Goal: Task Accomplishment & Management: Complete application form

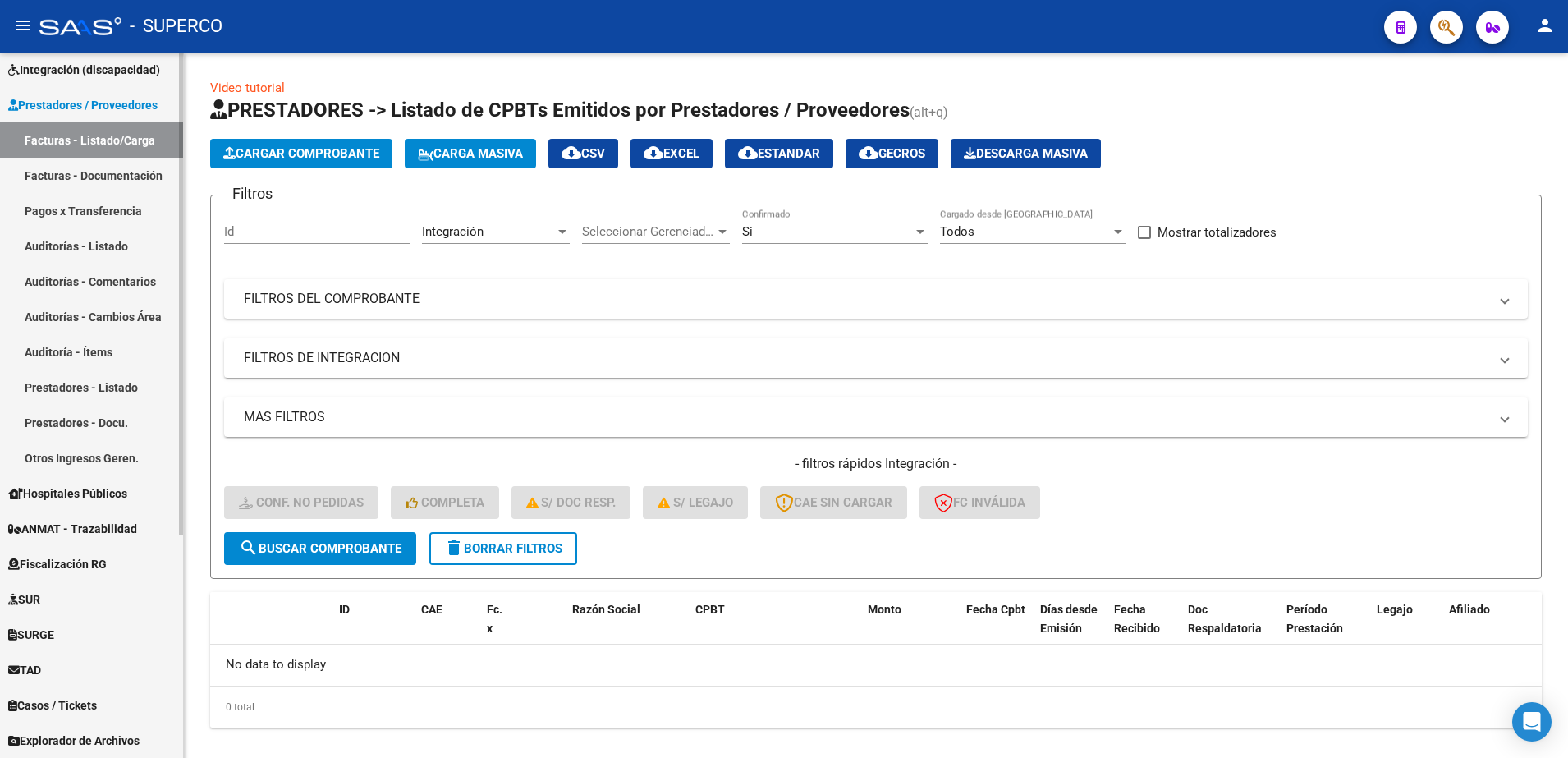
scroll to position [23, 0]
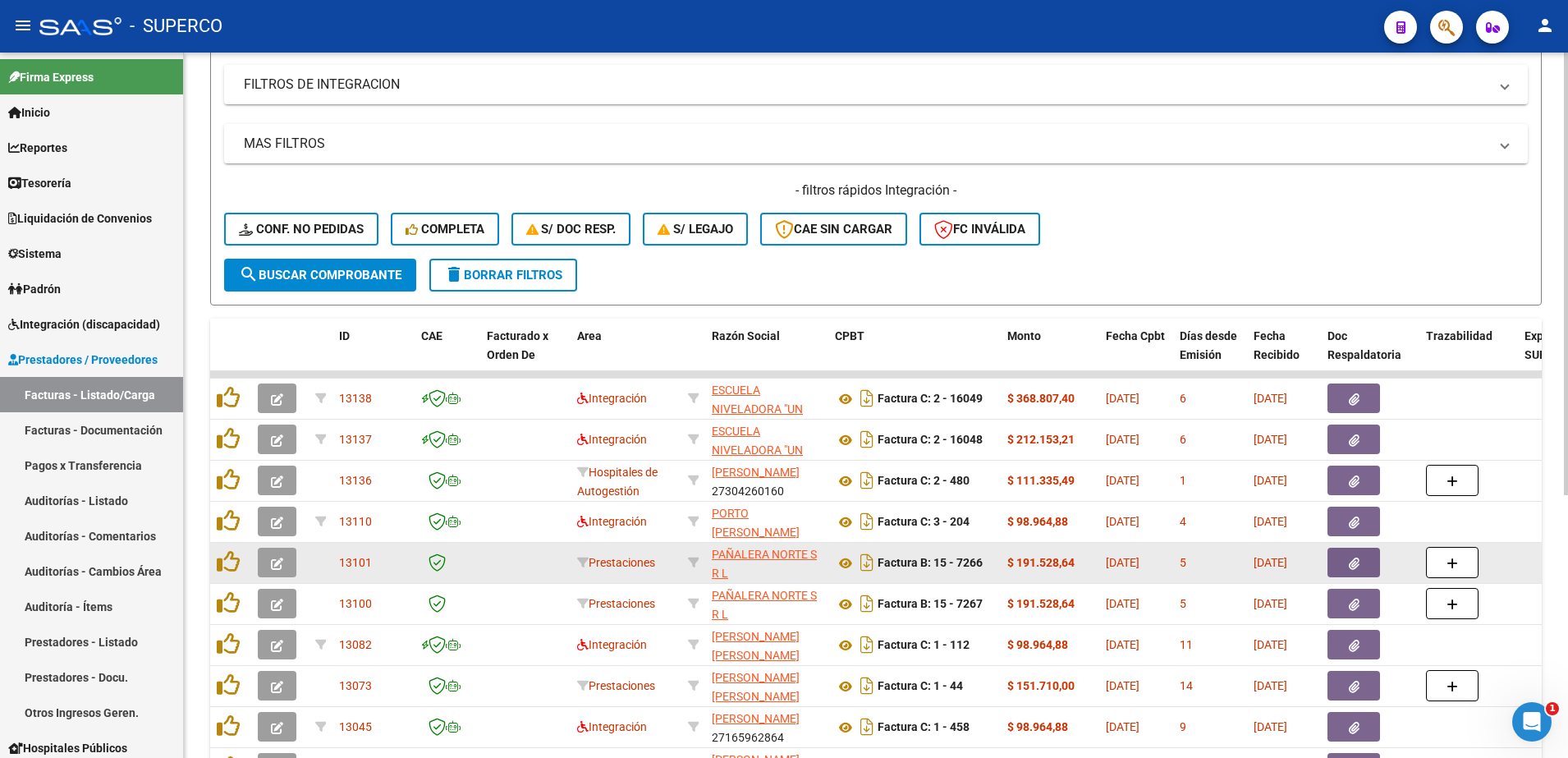
scroll to position [308, 0]
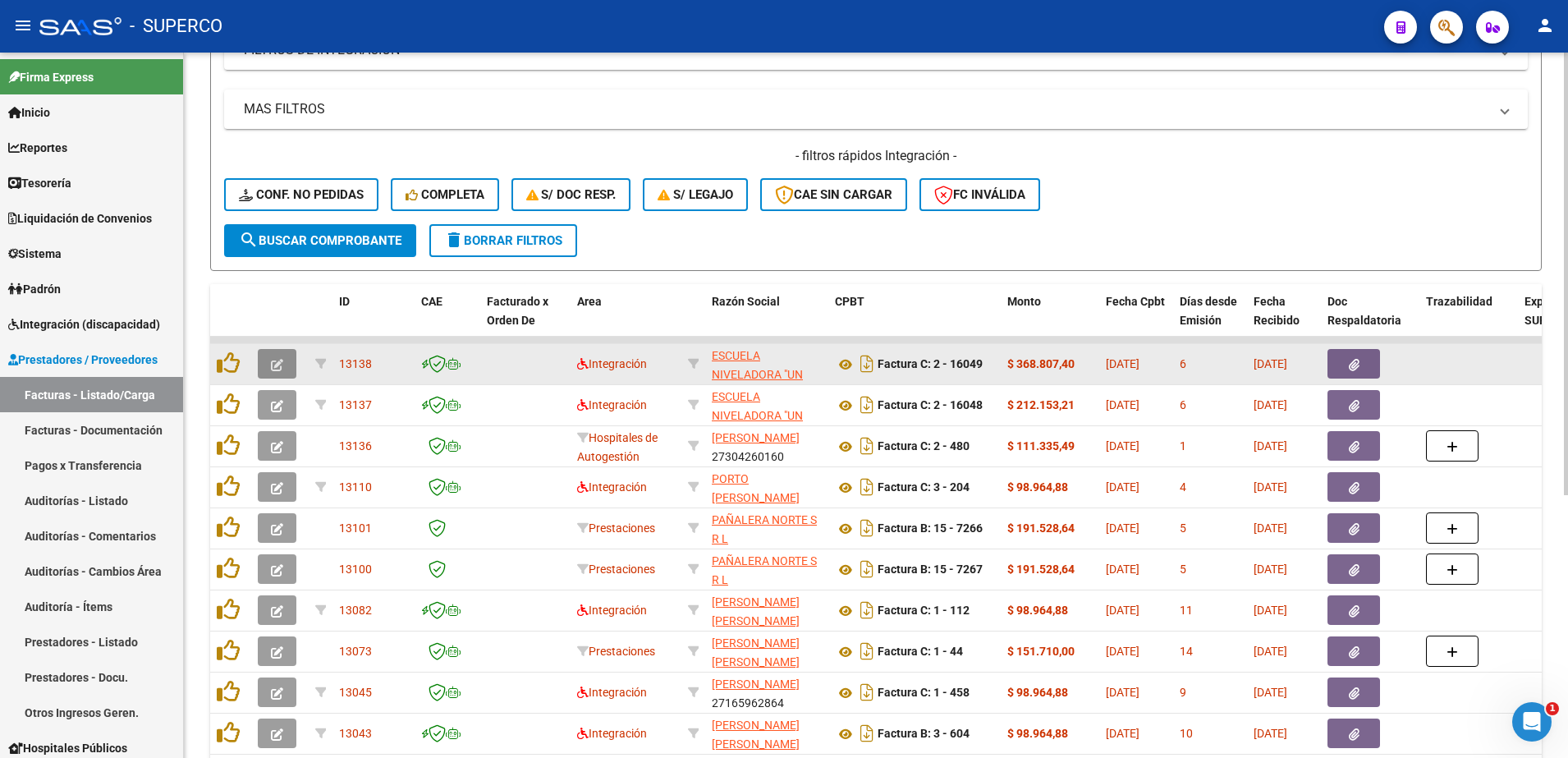
click at [280, 364] on icon "button" at bounding box center [277, 364] width 13 height 13
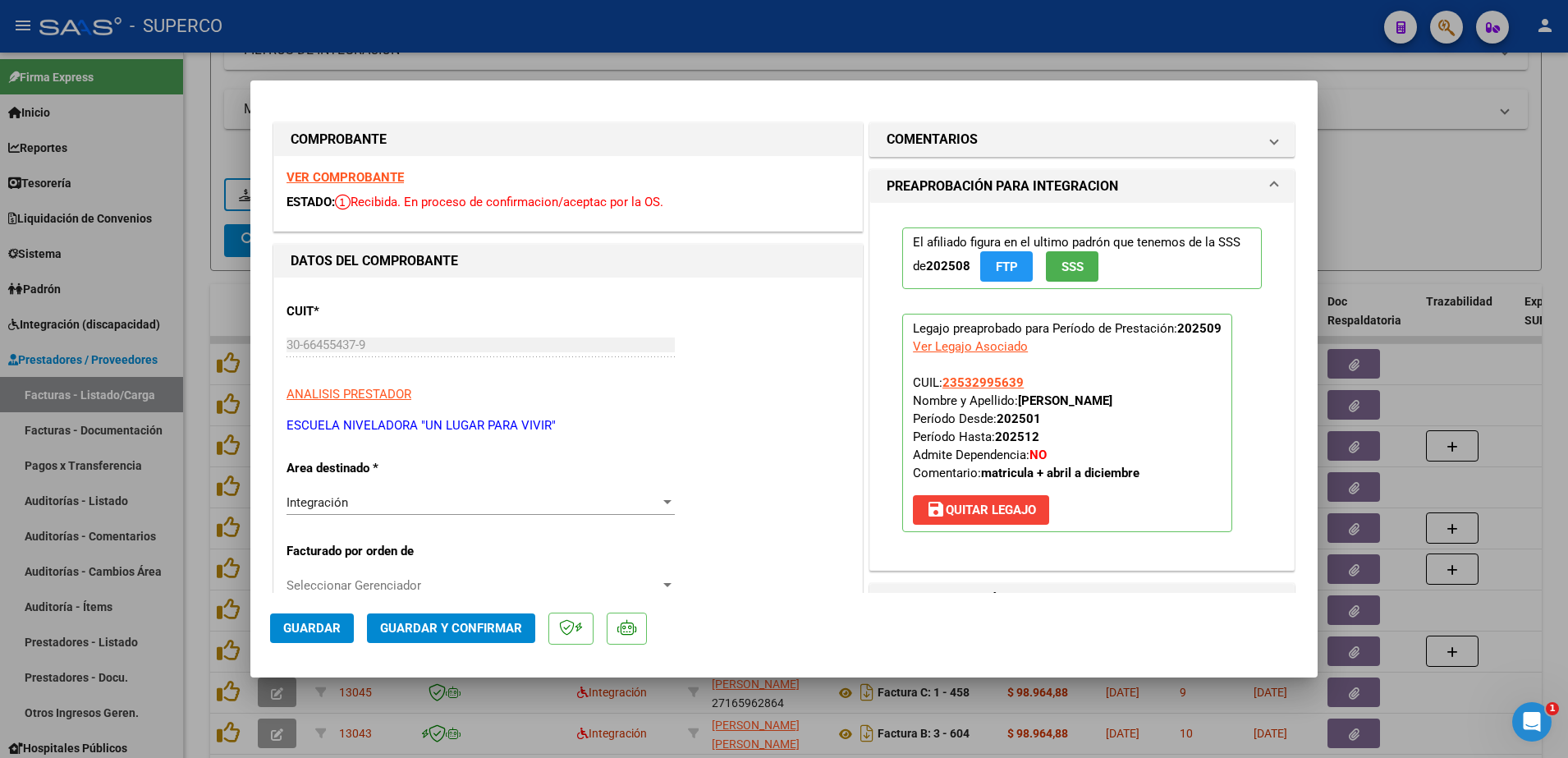
click at [366, 175] on strong "VER COMPROBANTE" at bounding box center [345, 177] width 117 height 15
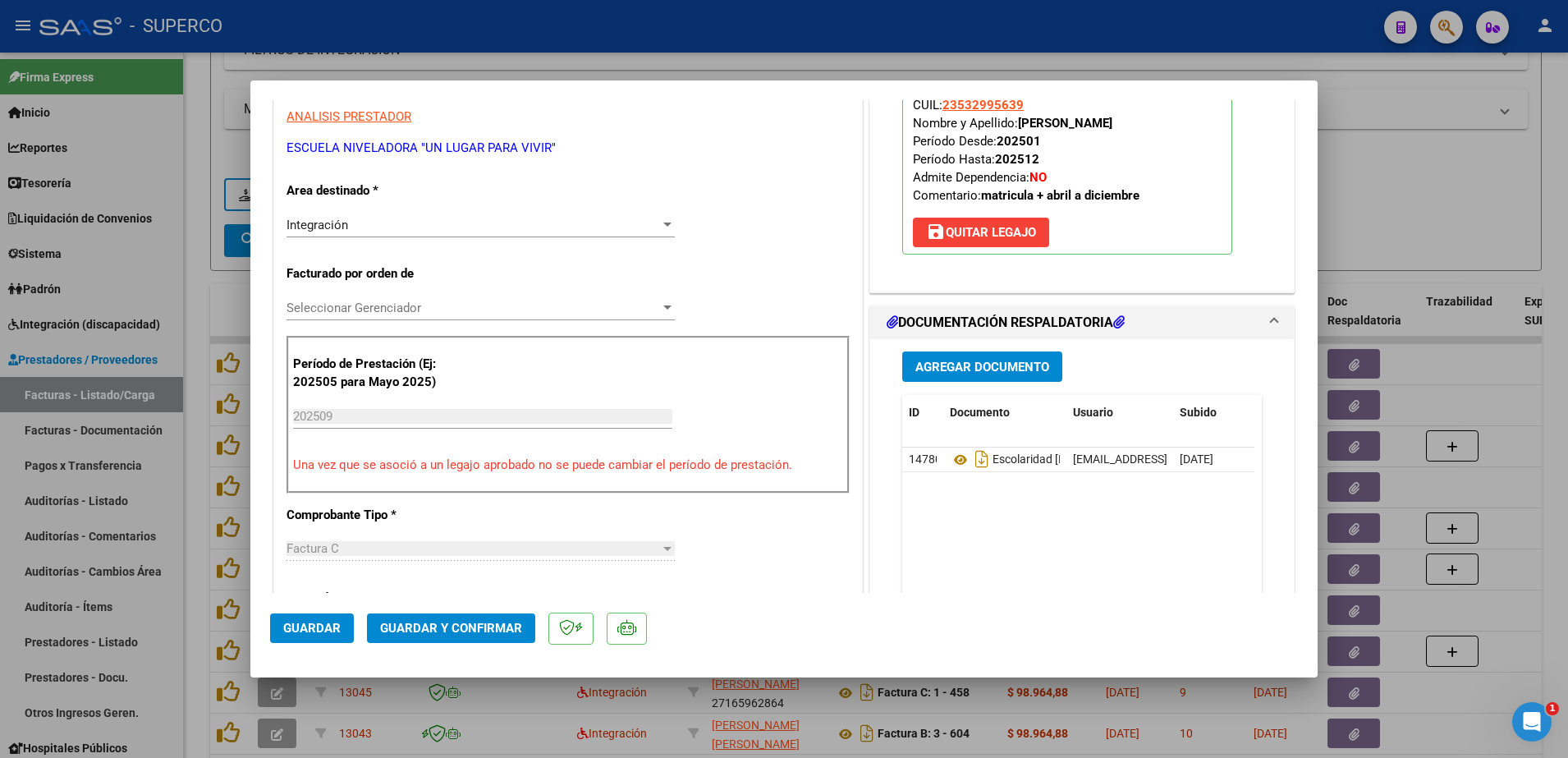
scroll to position [411, 0]
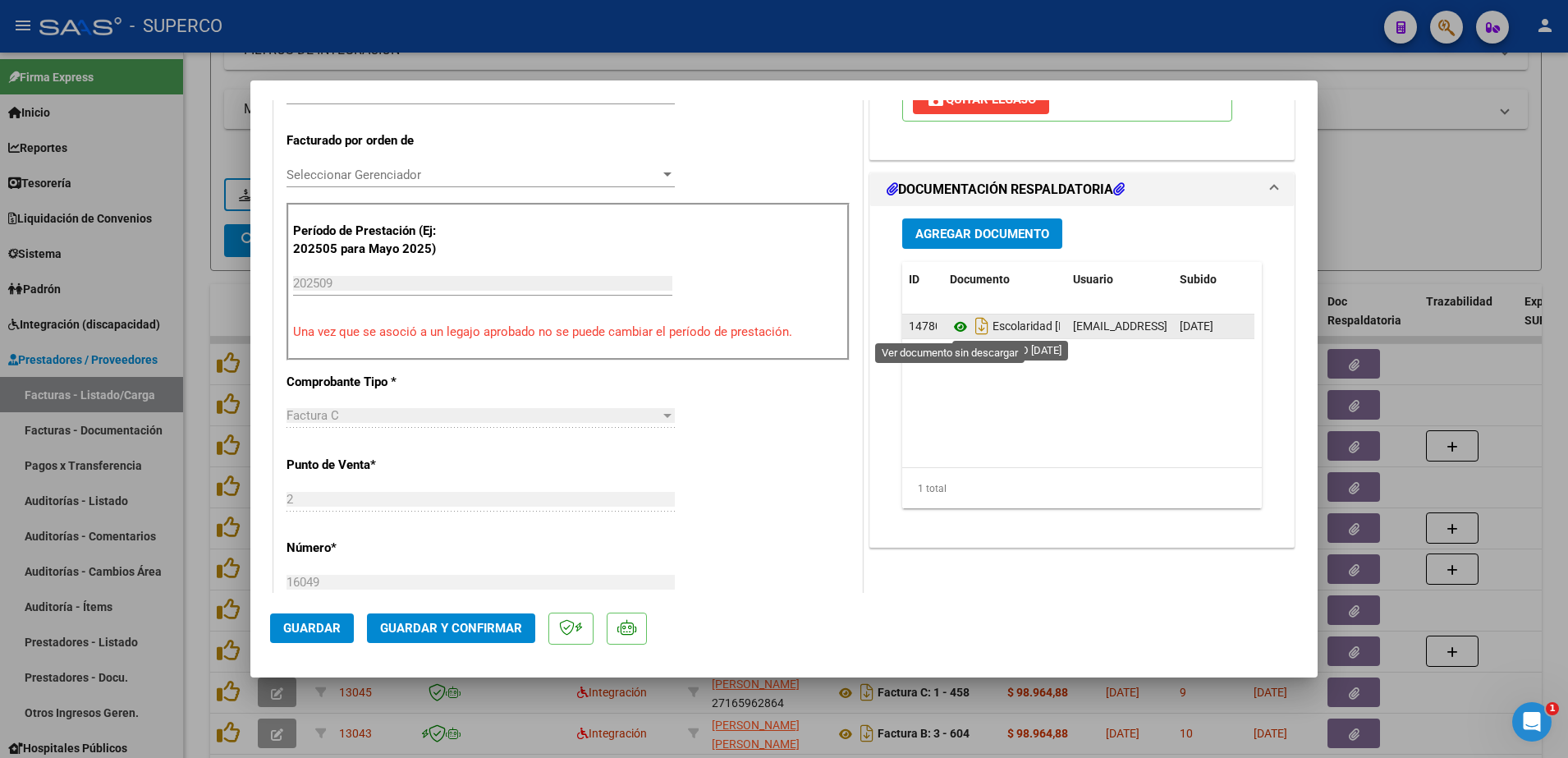
click at [952, 325] on icon at bounding box center [961, 327] width 22 height 20
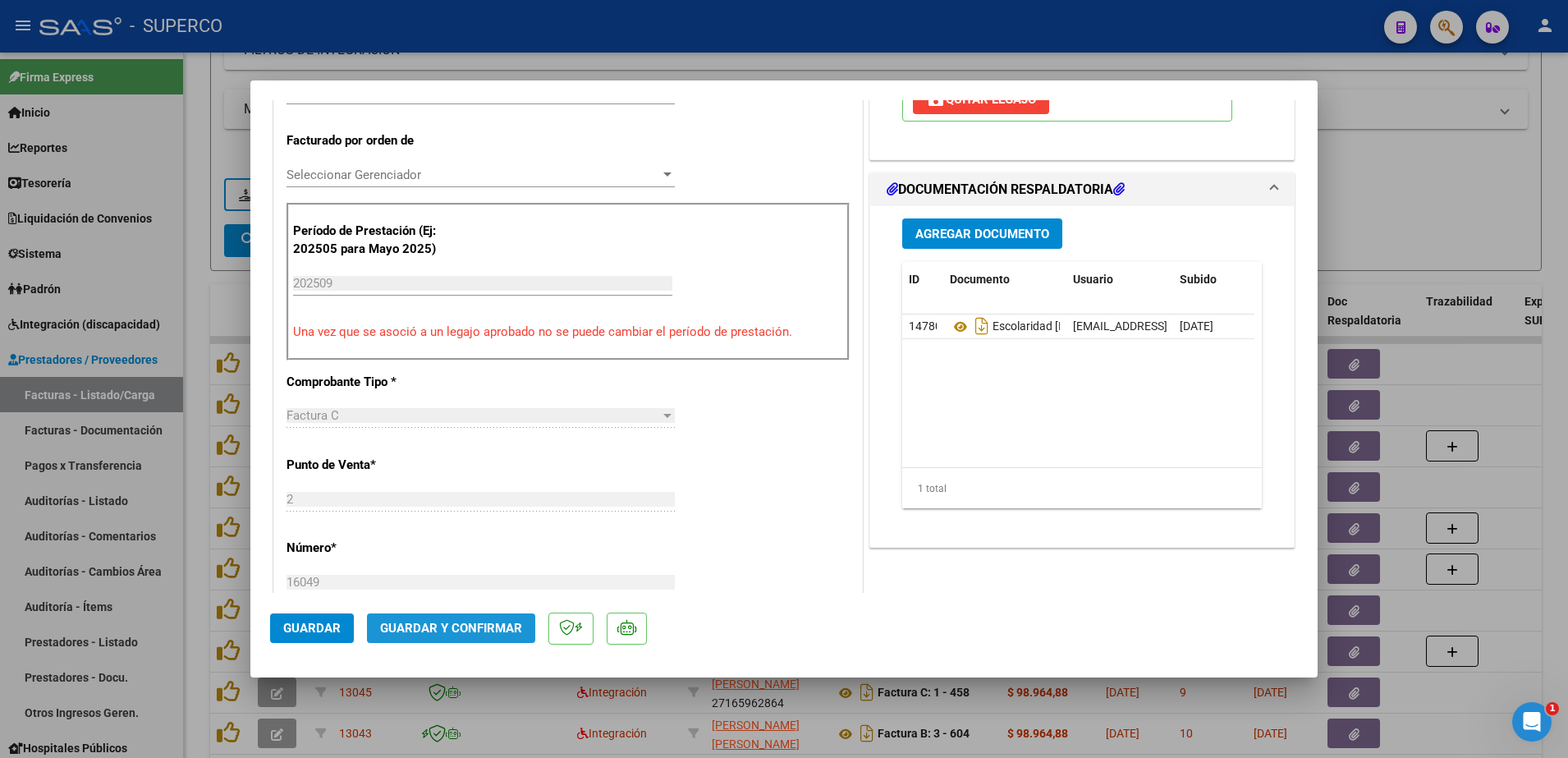
click at [463, 630] on span "Guardar y Confirmar" at bounding box center [451, 627] width 142 height 15
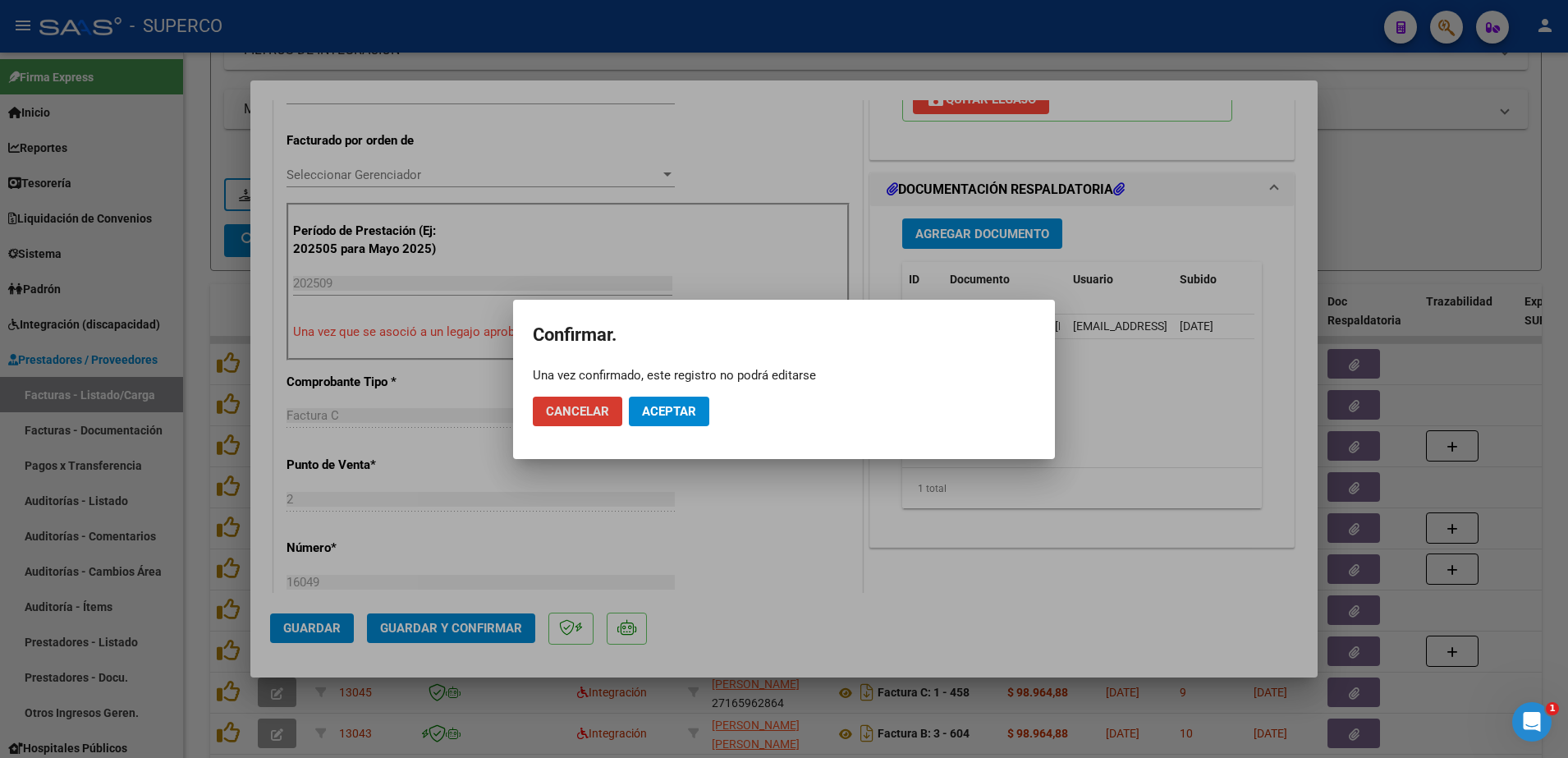
click at [669, 409] on span "Aceptar" at bounding box center [668, 411] width 54 height 15
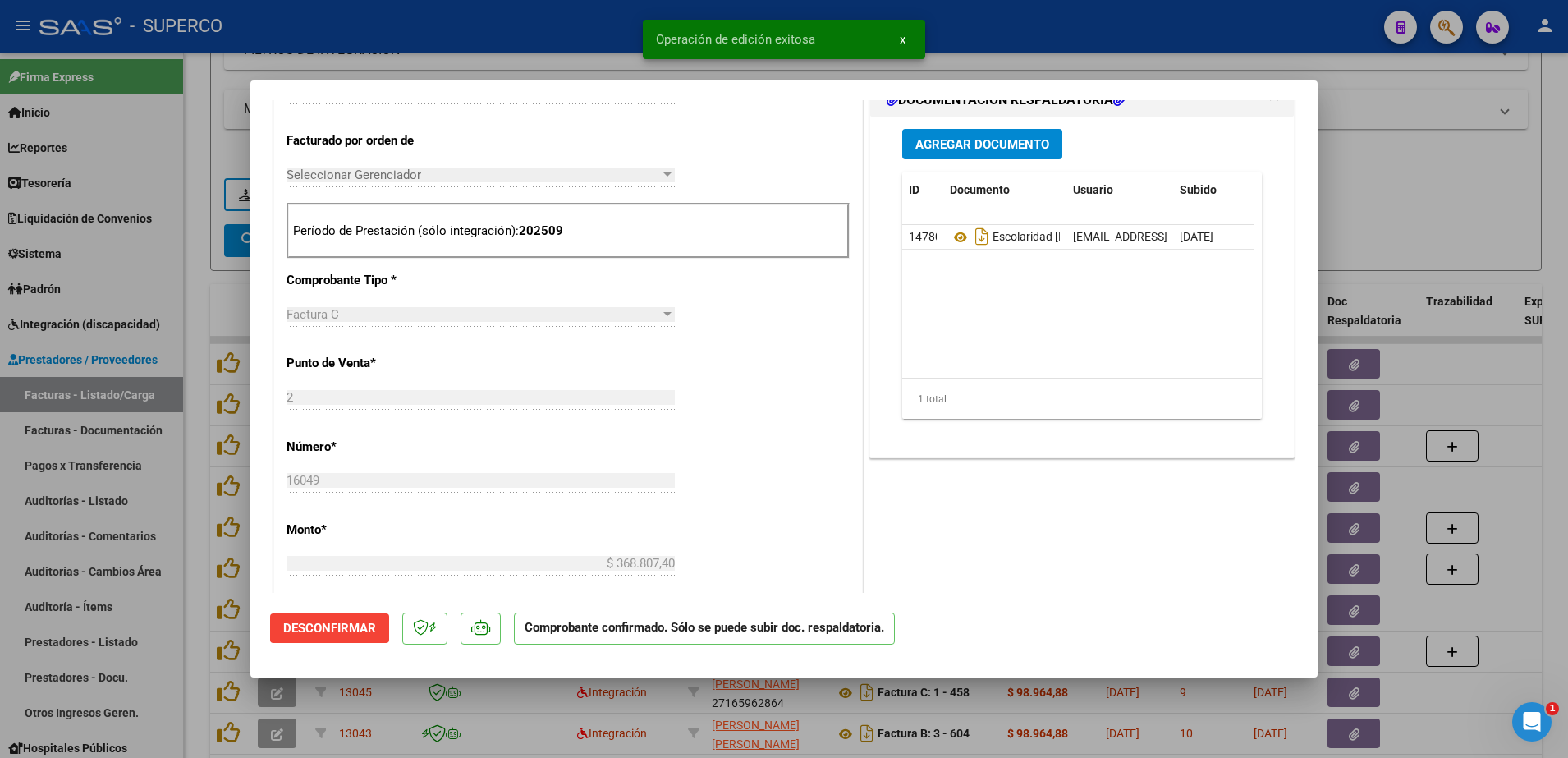
click at [1401, 216] on div at bounding box center [784, 379] width 1568 height 758
type input "$ 0,00"
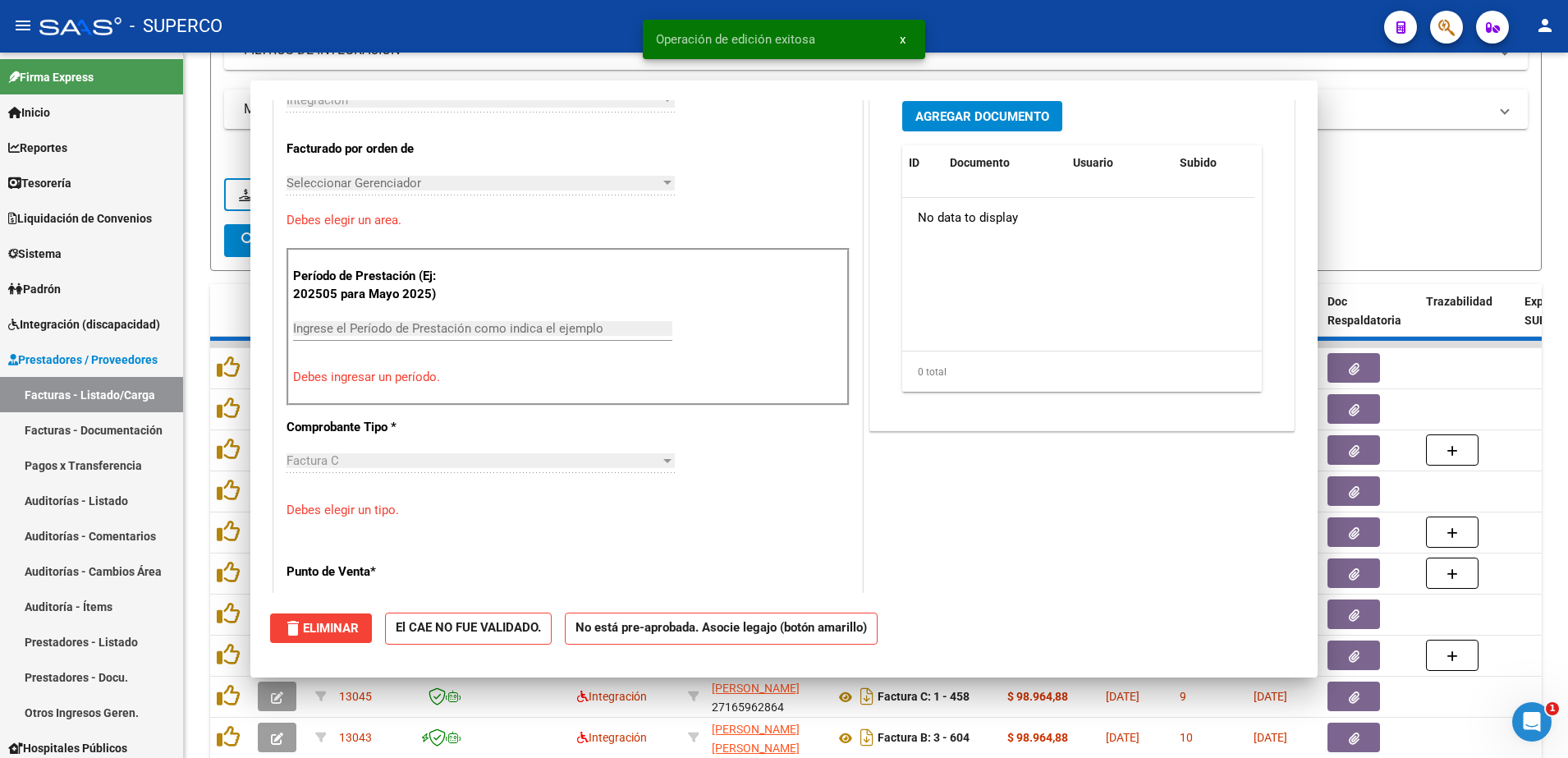
scroll to position [439, 0]
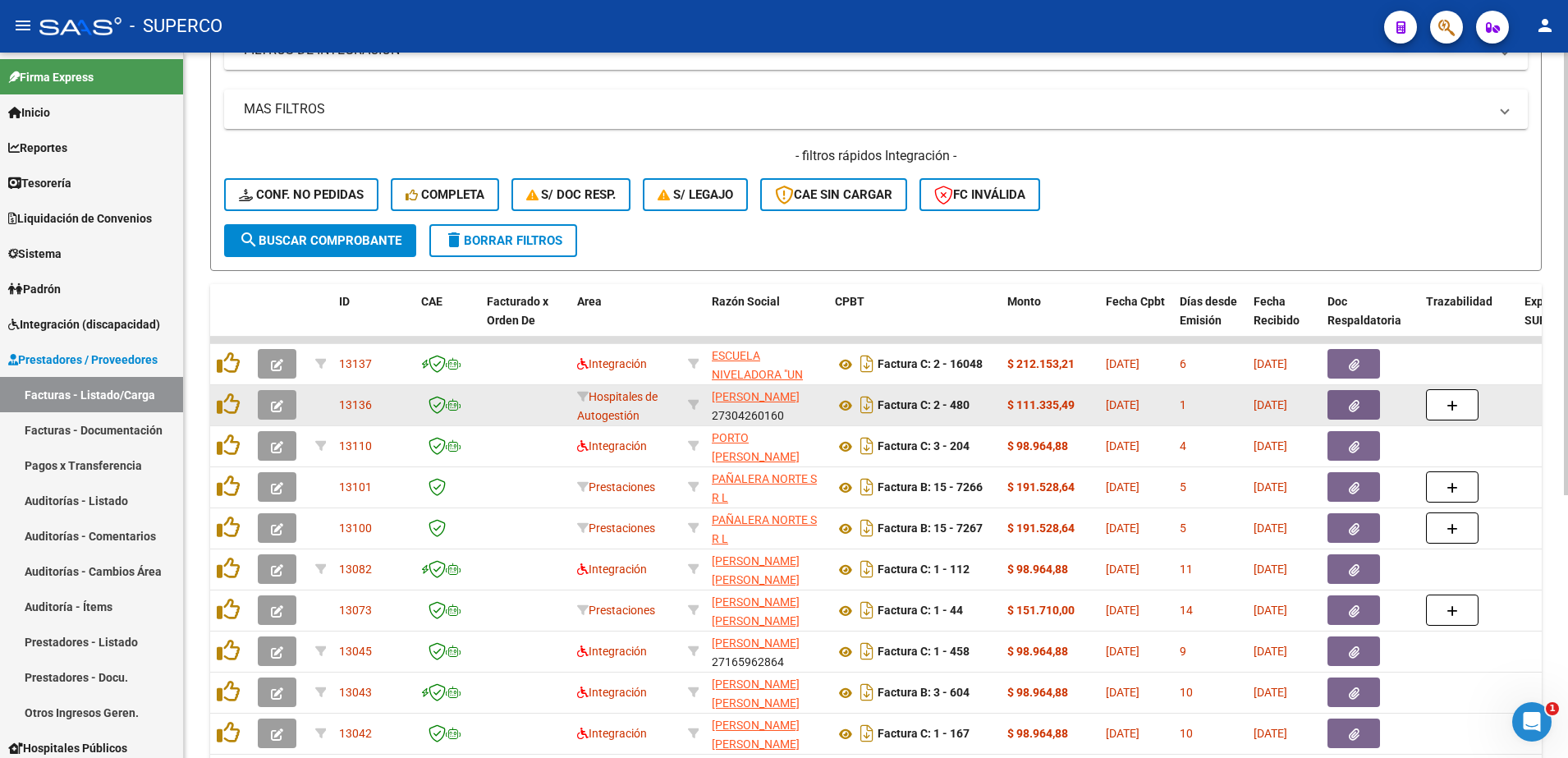
click at [289, 408] on button "button" at bounding box center [277, 405] width 38 height 30
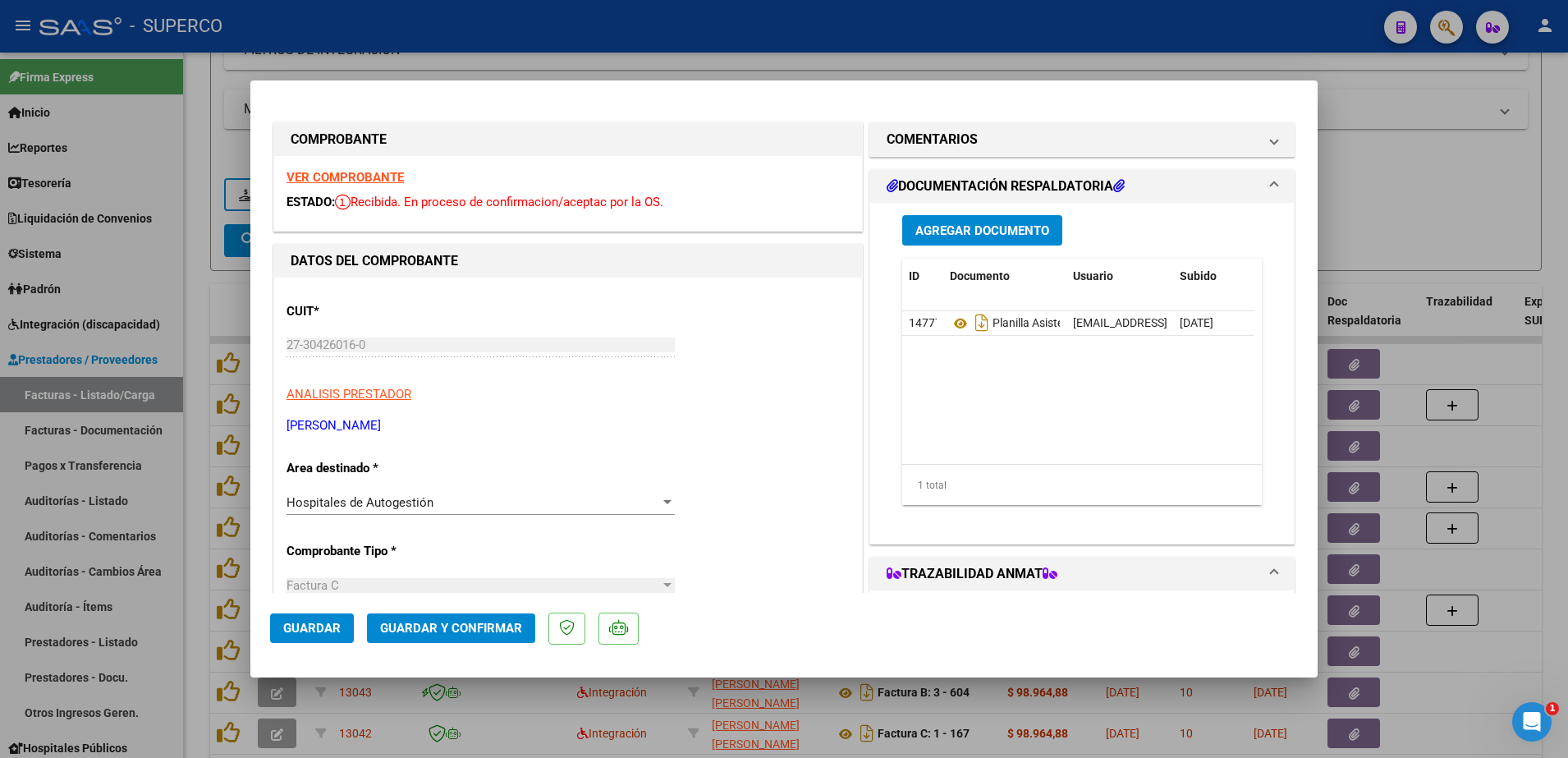
click at [364, 179] on strong "VER COMPROBANTE" at bounding box center [345, 177] width 117 height 15
click at [1061, 143] on mat-panel-title "COMENTARIOS" at bounding box center [1072, 140] width 371 height 20
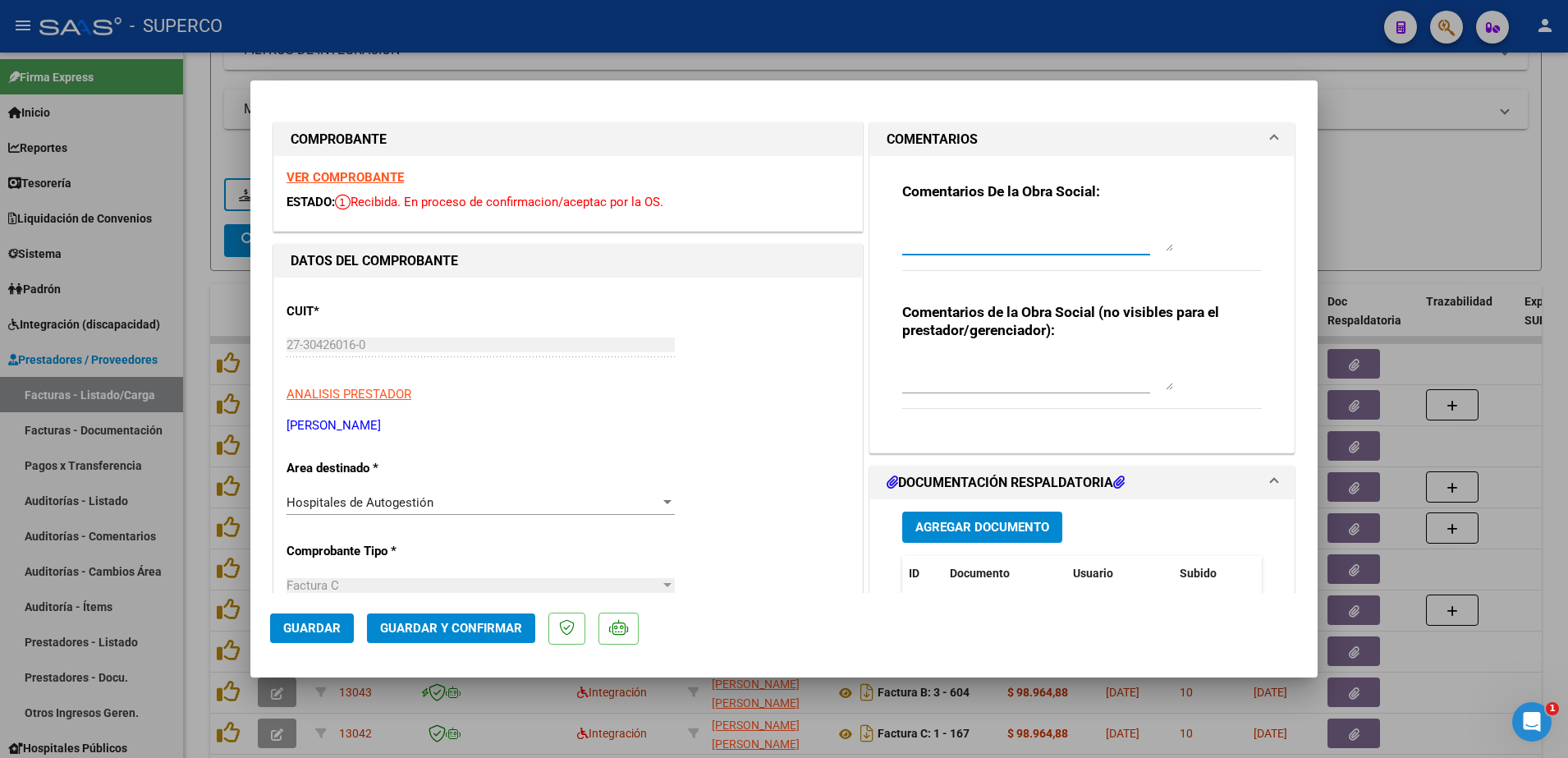
click at [1003, 224] on textarea at bounding box center [1036, 234] width 271 height 32
click at [908, 234] on textarea "en area debes poner integracion" at bounding box center [1036, 234] width 271 height 32
type textarea "en las proximas facturas en area debes poner integracion, despues te va a pedir…"
click at [518, 505] on div "Hospitales de Autogestión" at bounding box center [472, 502] width 373 height 15
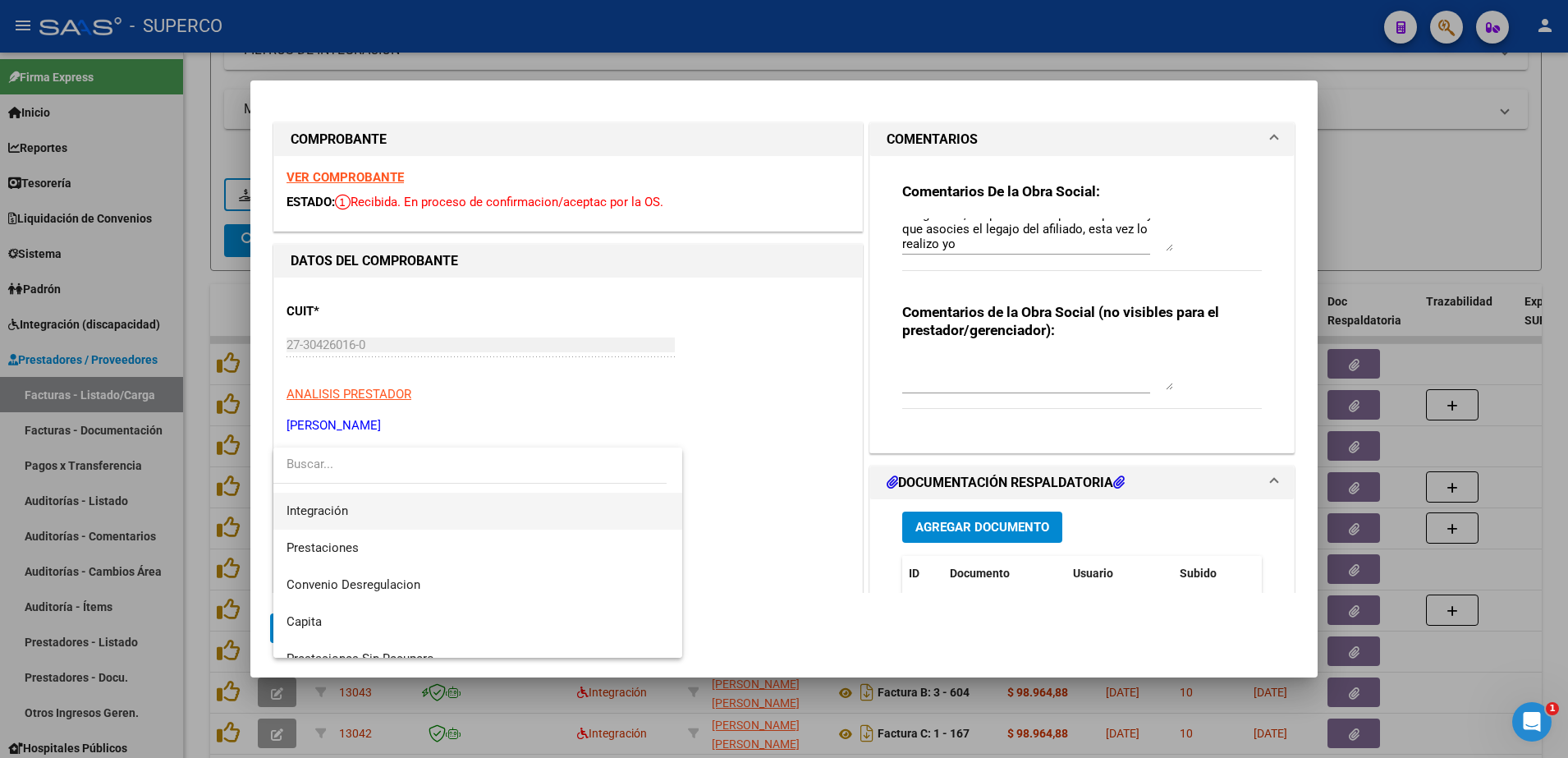
click at [490, 516] on span "Integración" at bounding box center [477, 511] width 383 height 37
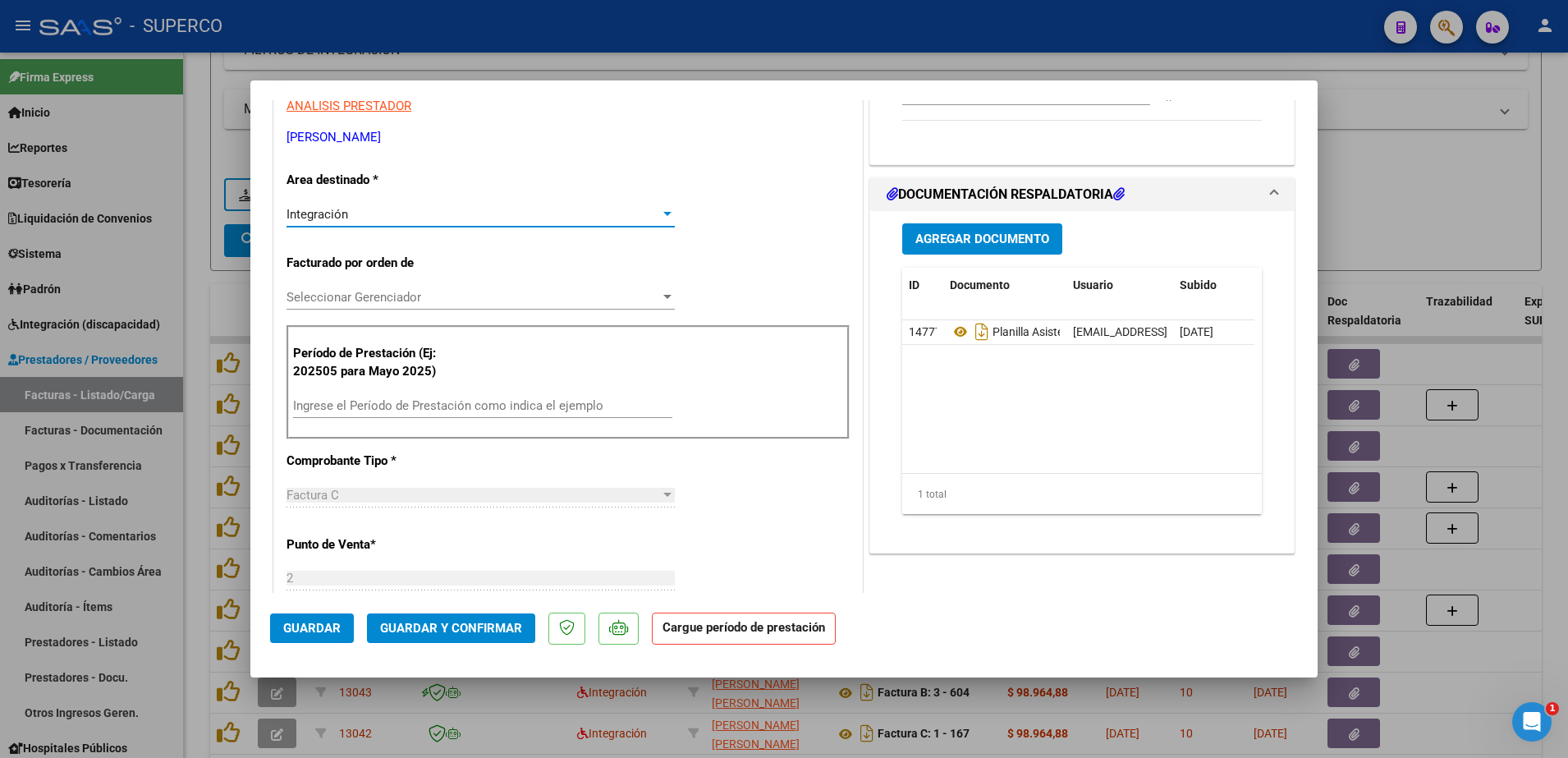
scroll to position [308, 0]
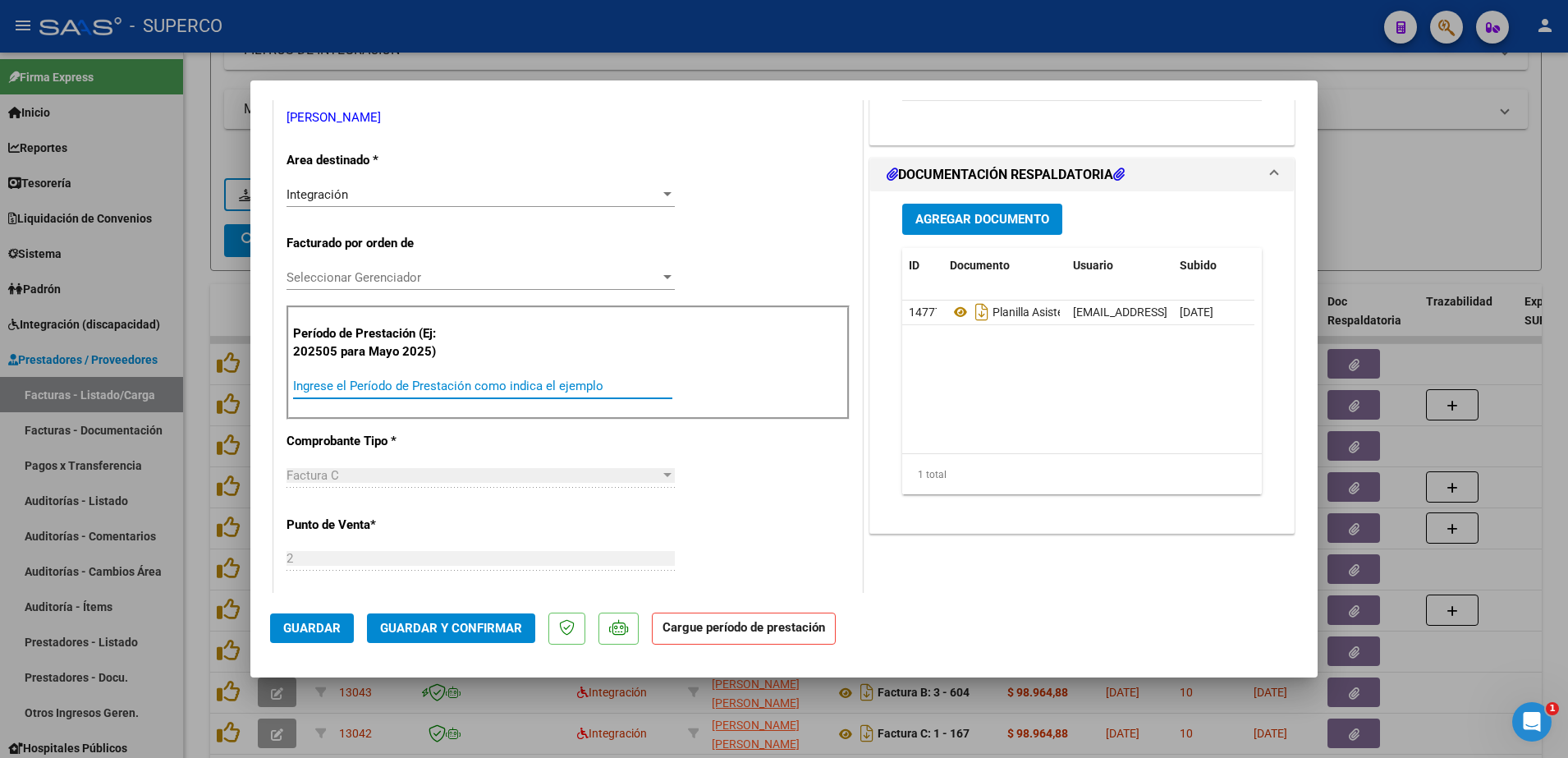
click at [494, 381] on input "Ingrese el Período de Prestación como indica el ejemplo" at bounding box center [482, 385] width 379 height 15
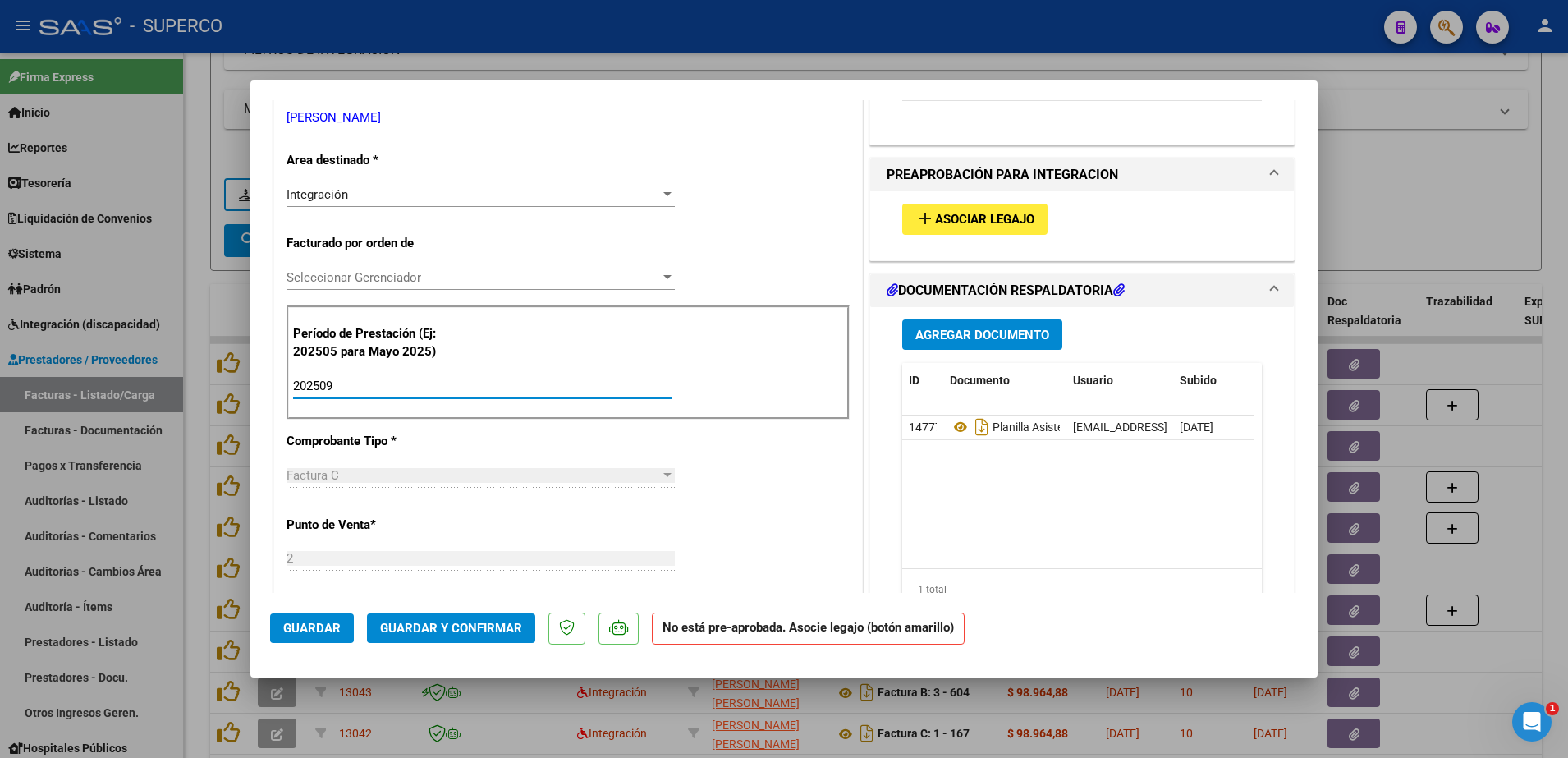
type input "202509"
click at [966, 231] on button "add Asociar Legajo" at bounding box center [974, 219] width 146 height 31
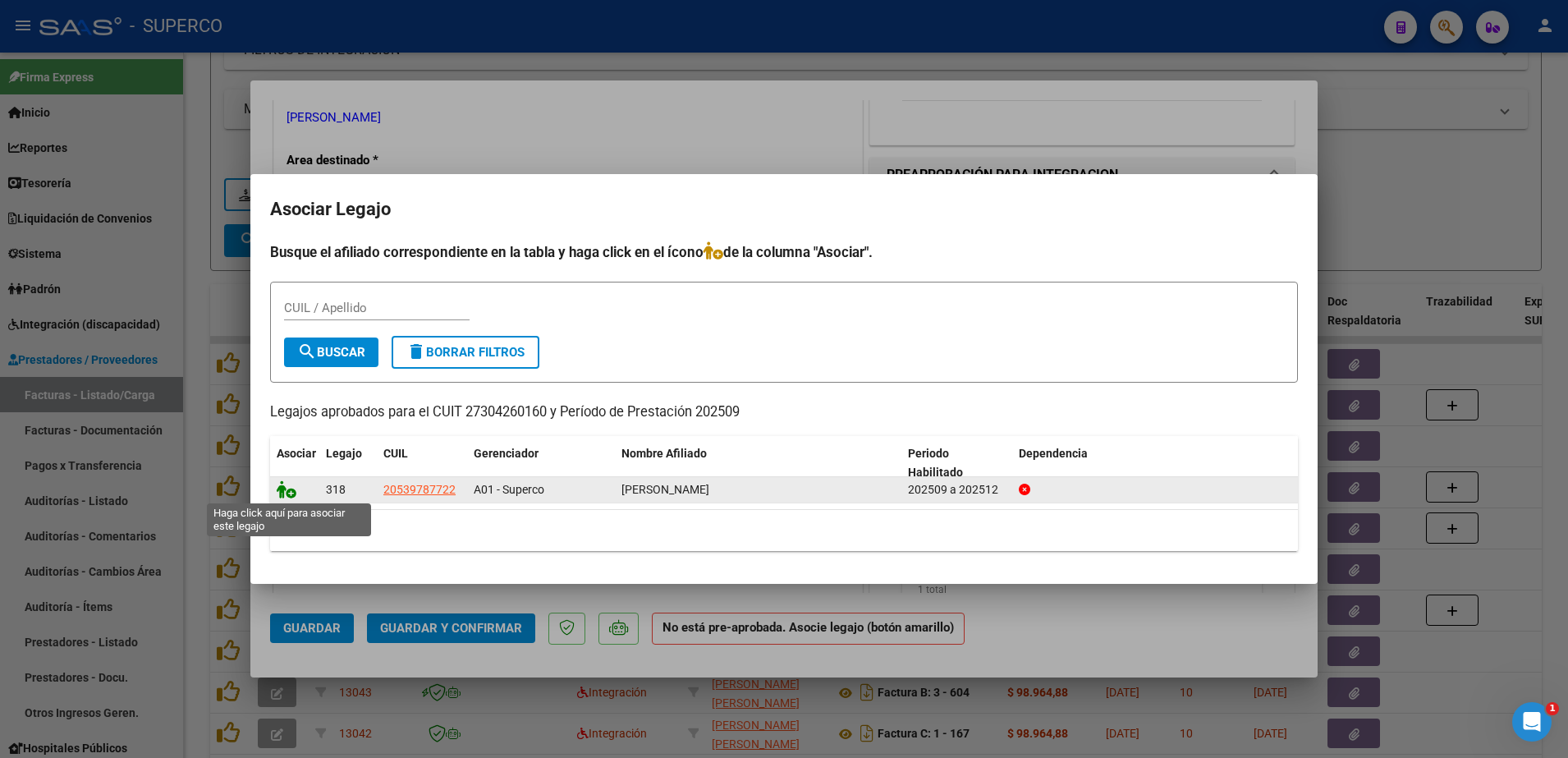
click at [284, 484] on icon at bounding box center [286, 489] width 20 height 18
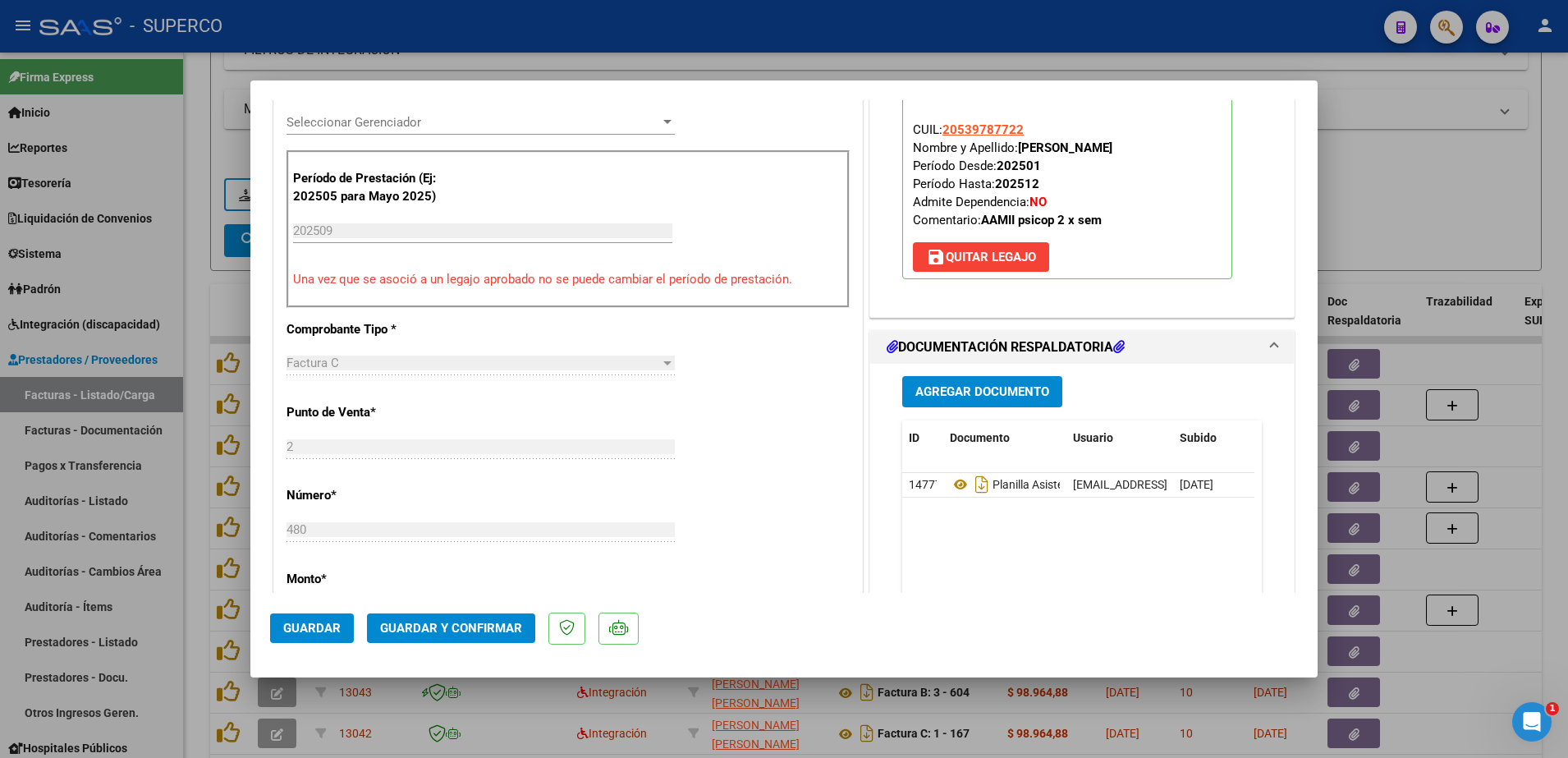
scroll to position [719, 0]
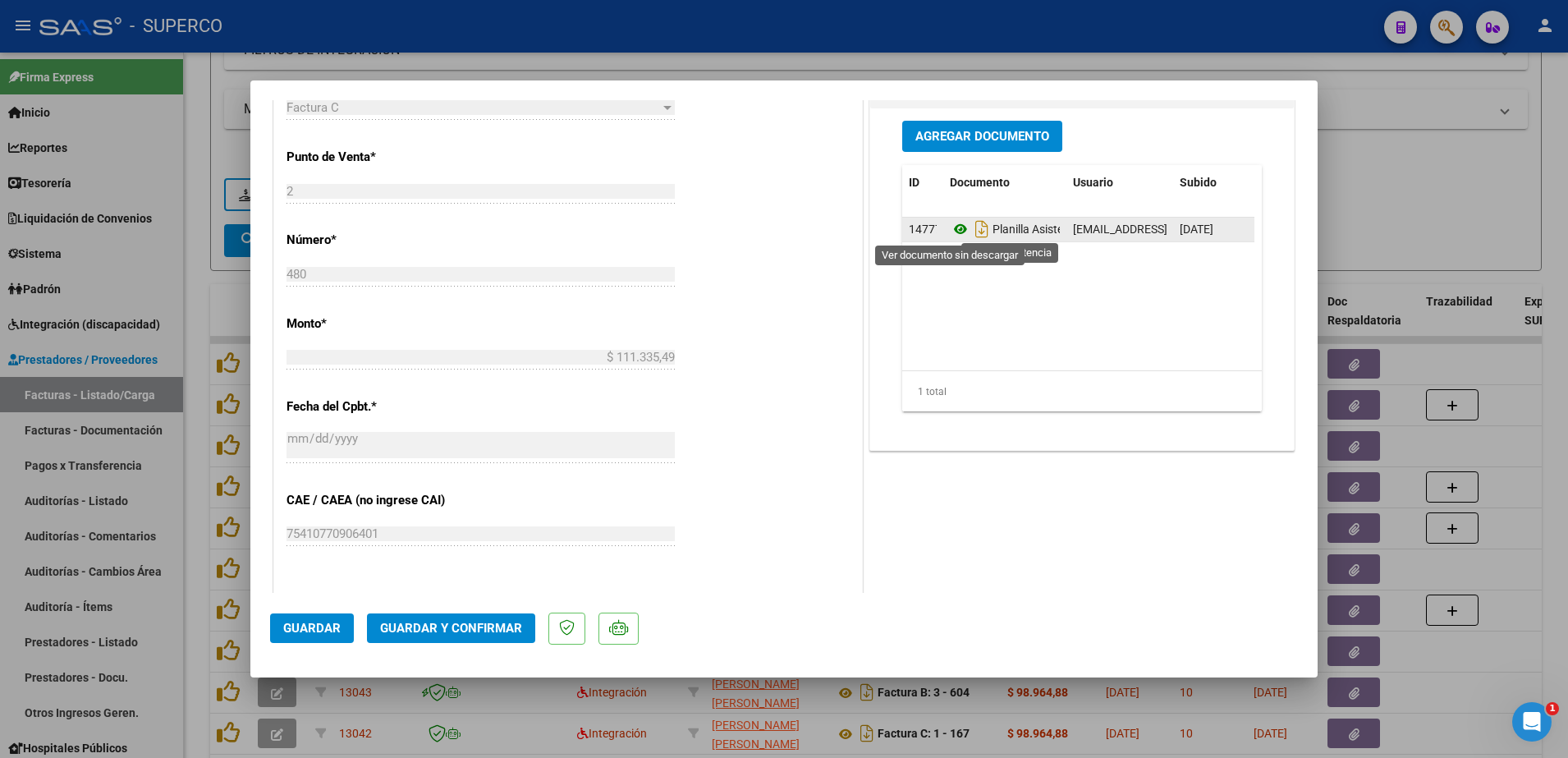
click at [954, 228] on icon at bounding box center [961, 229] width 22 height 20
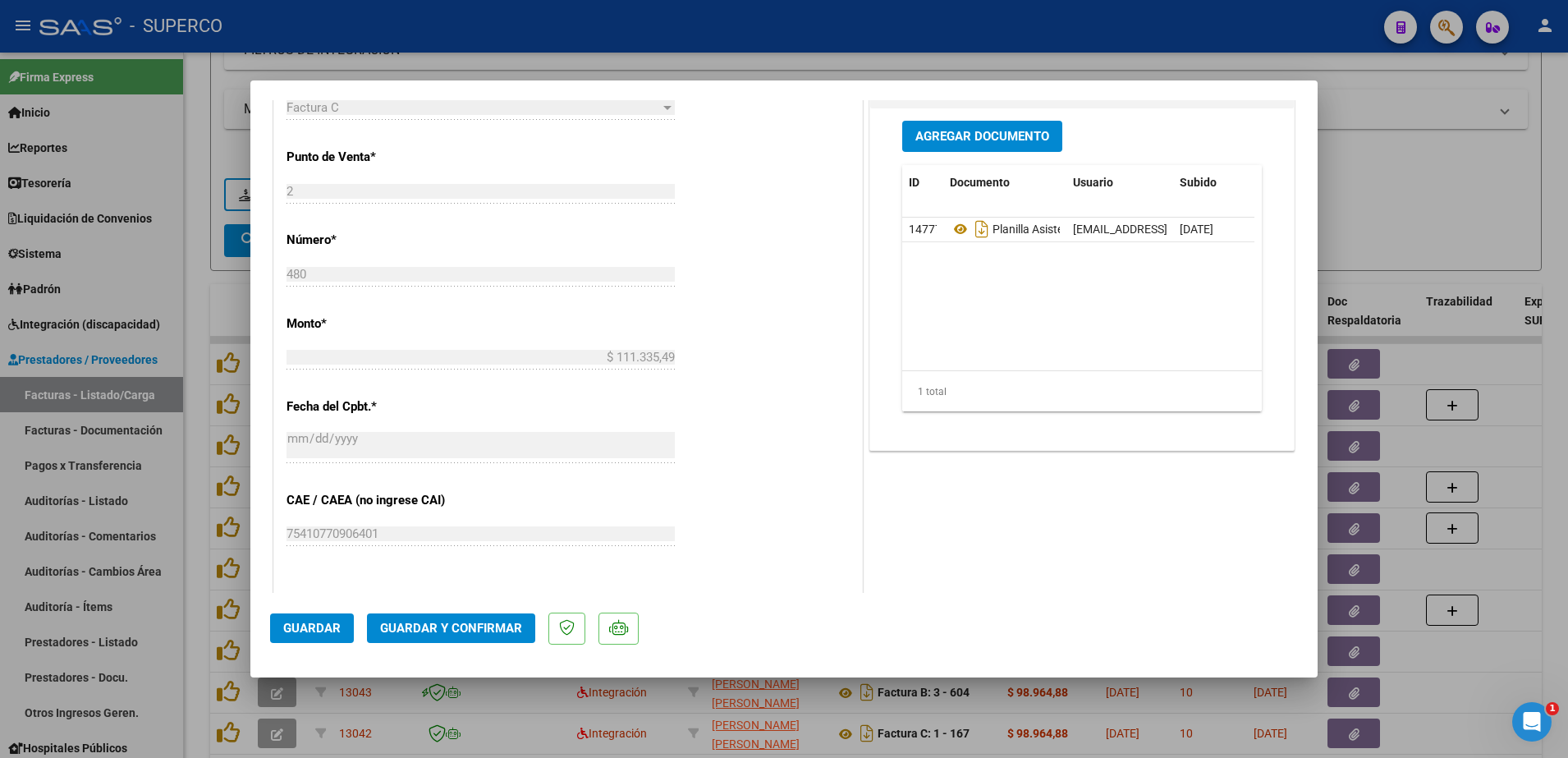
click at [467, 627] on span "Guardar y Confirmar" at bounding box center [451, 627] width 142 height 15
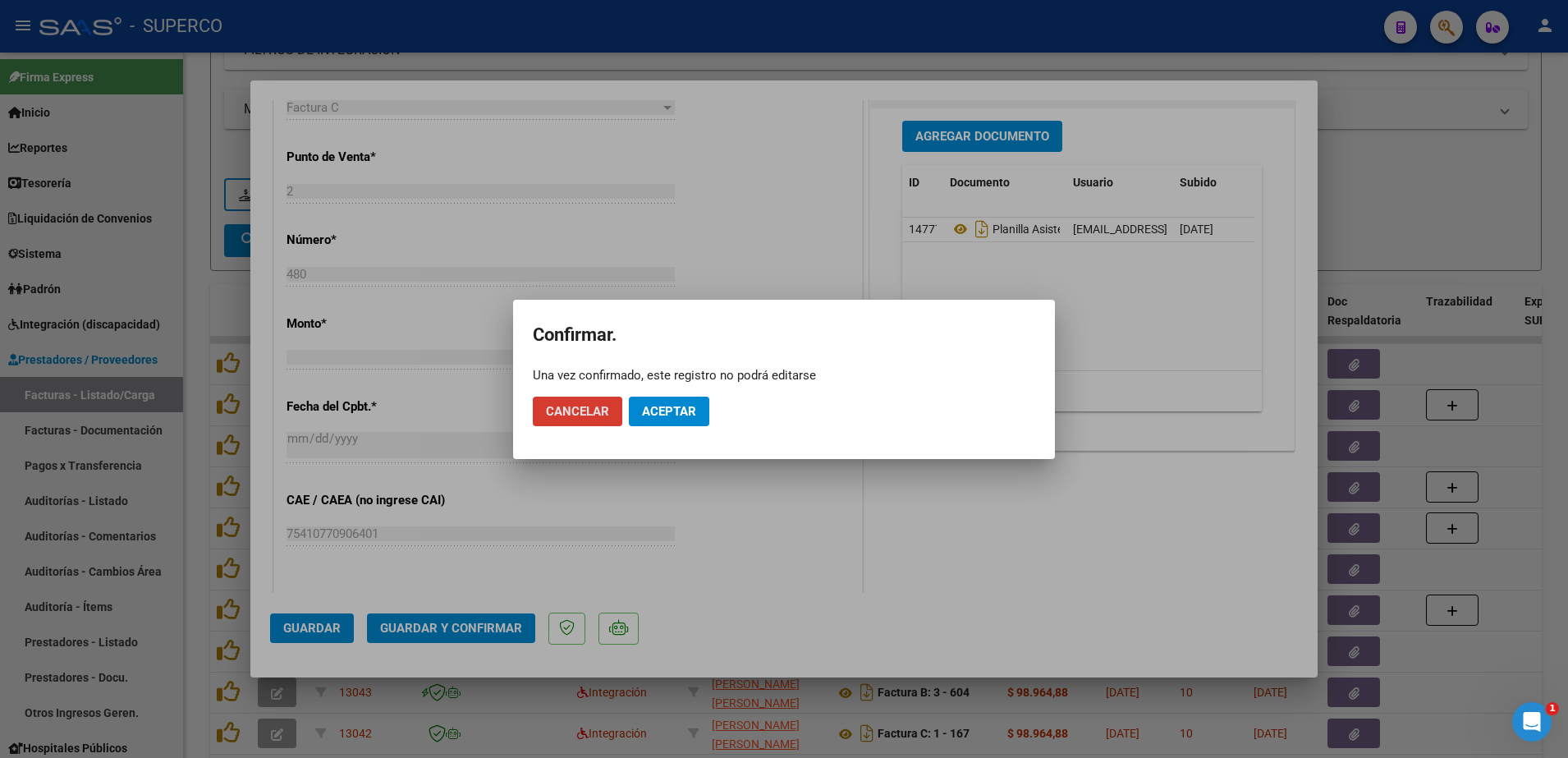
click at [664, 404] on span "Aceptar" at bounding box center [668, 411] width 54 height 15
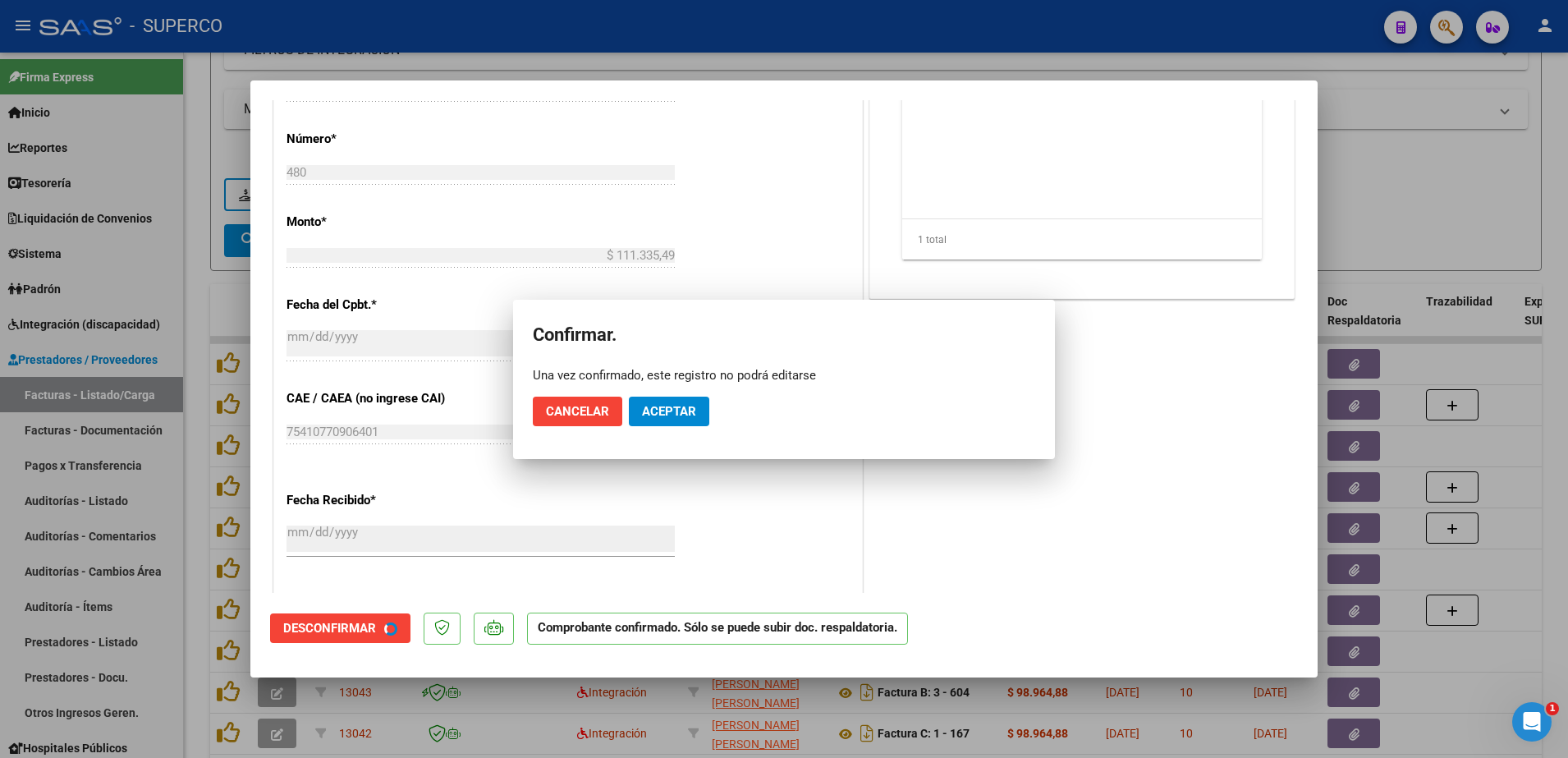
scroll to position [616, 0]
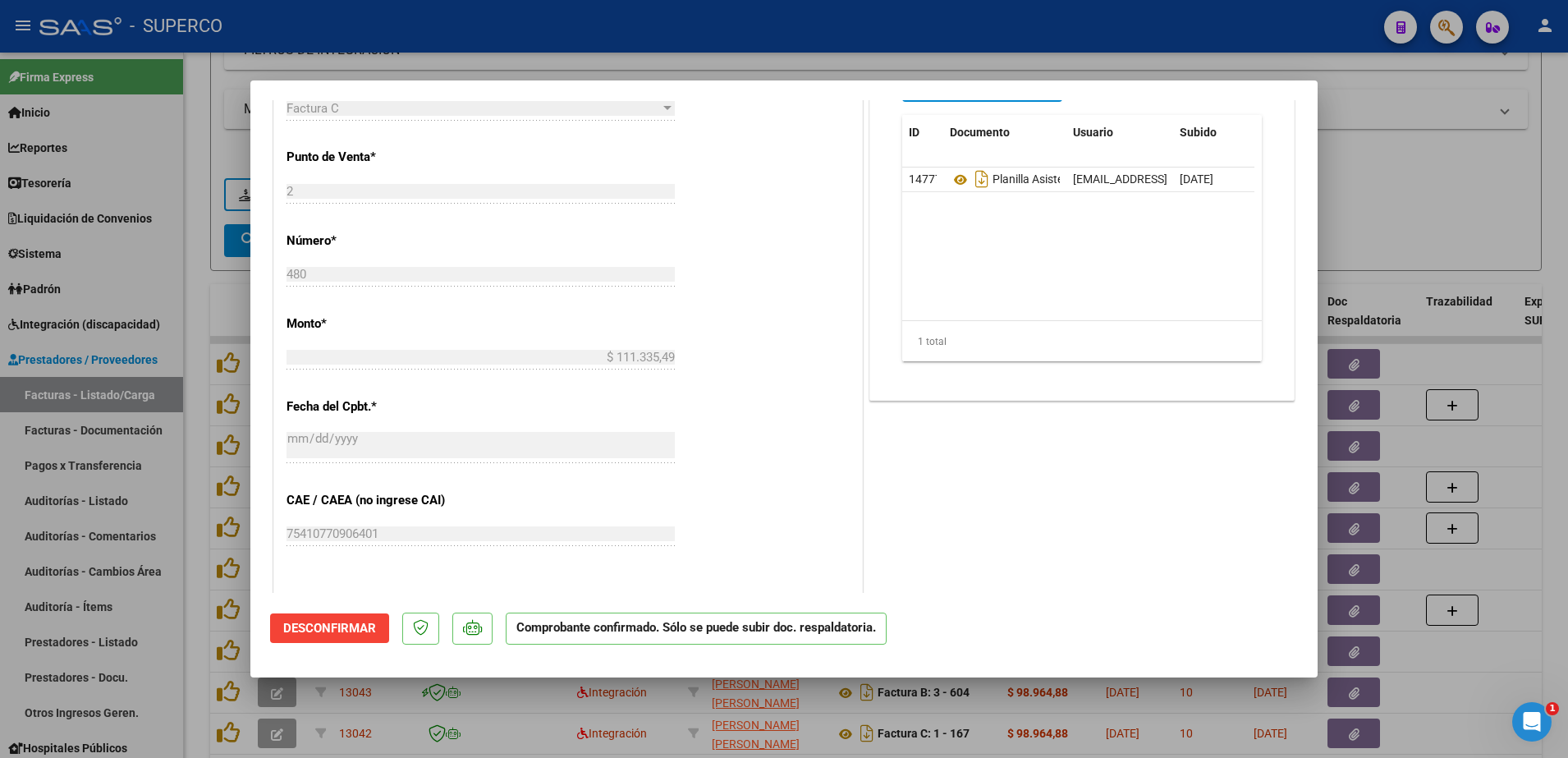
click at [1450, 187] on div at bounding box center [784, 379] width 1568 height 758
type input "$ 0,00"
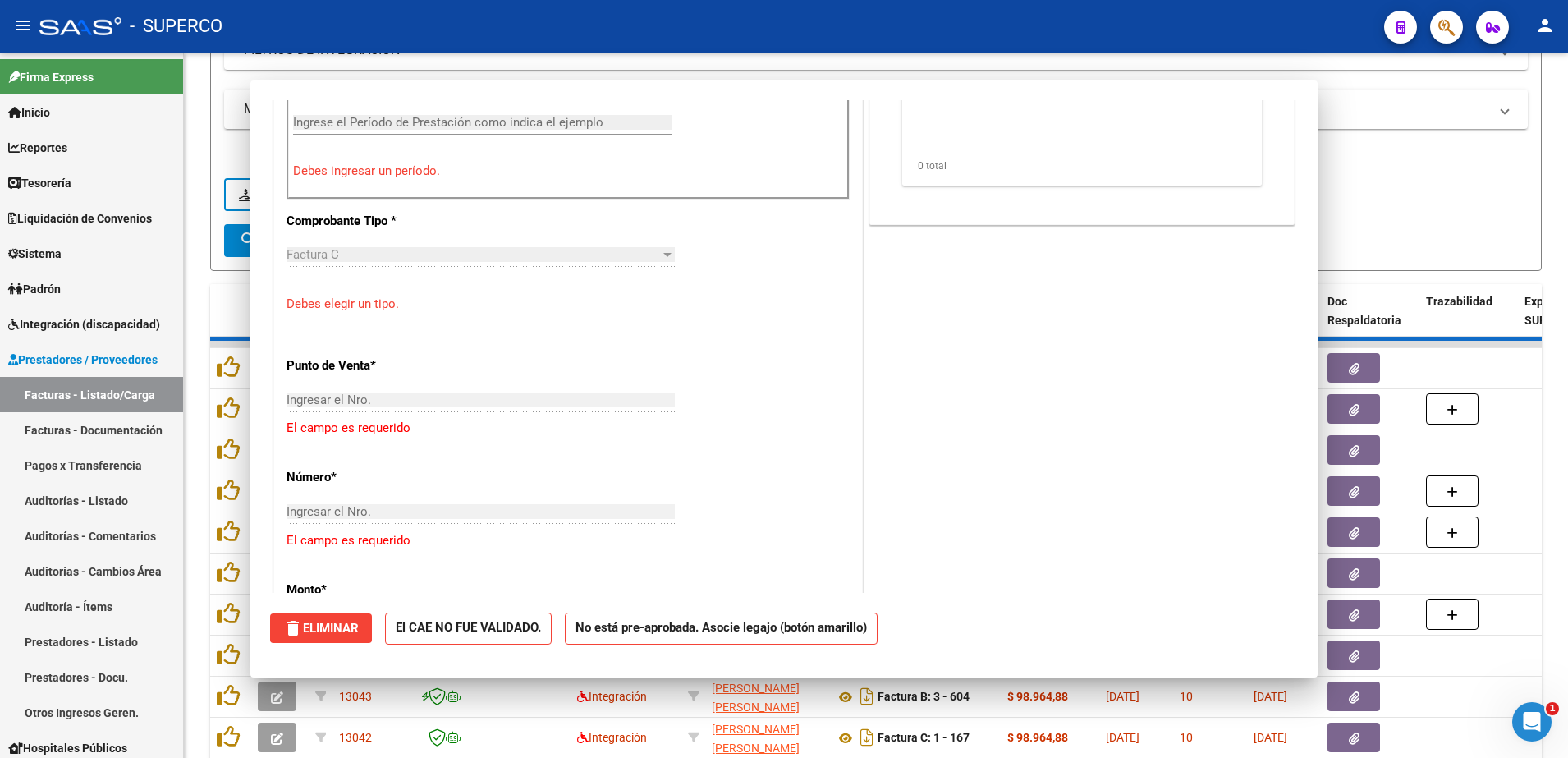
scroll to position [0, 0]
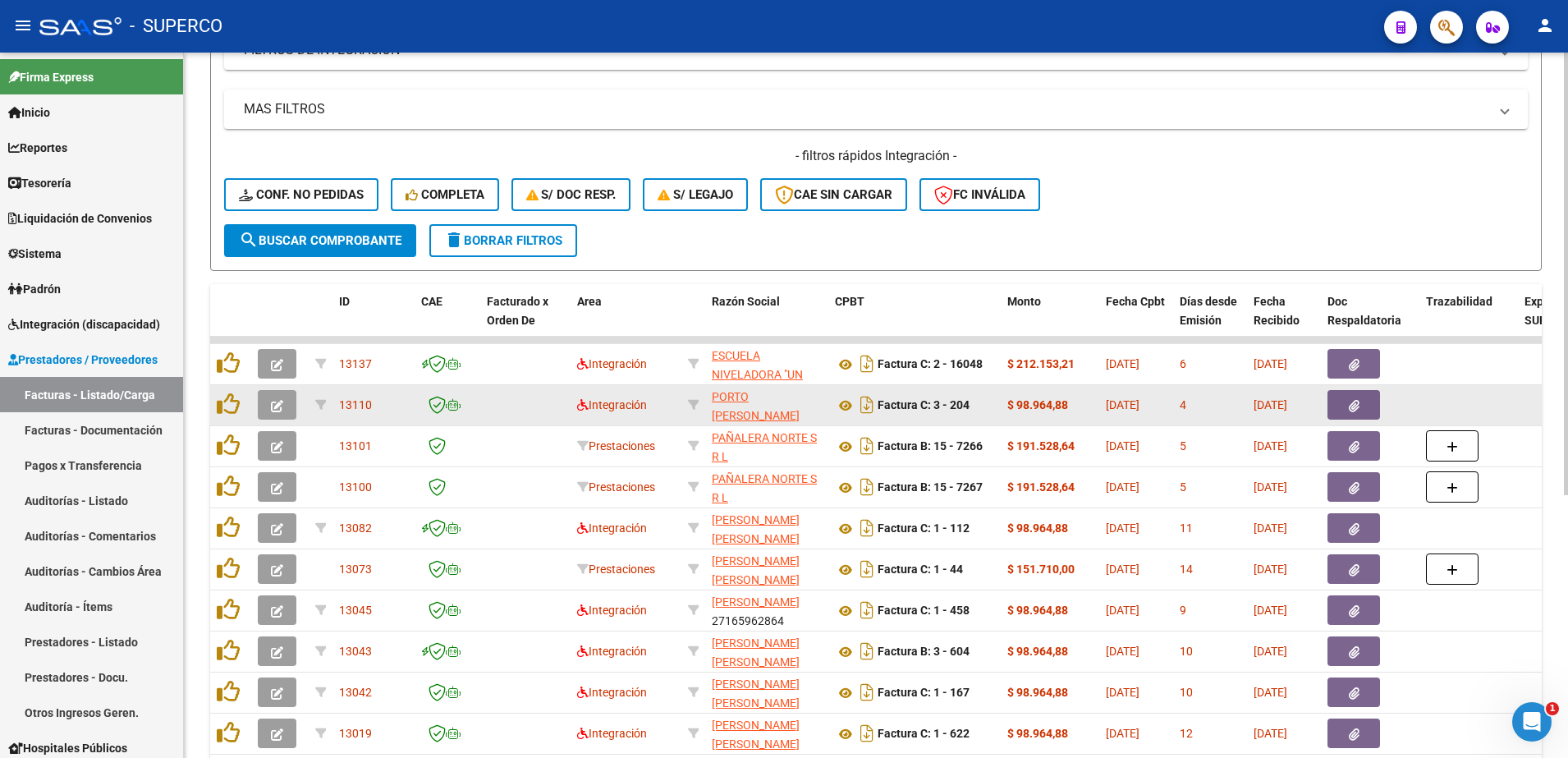
click at [277, 407] on icon "button" at bounding box center [277, 406] width 13 height 13
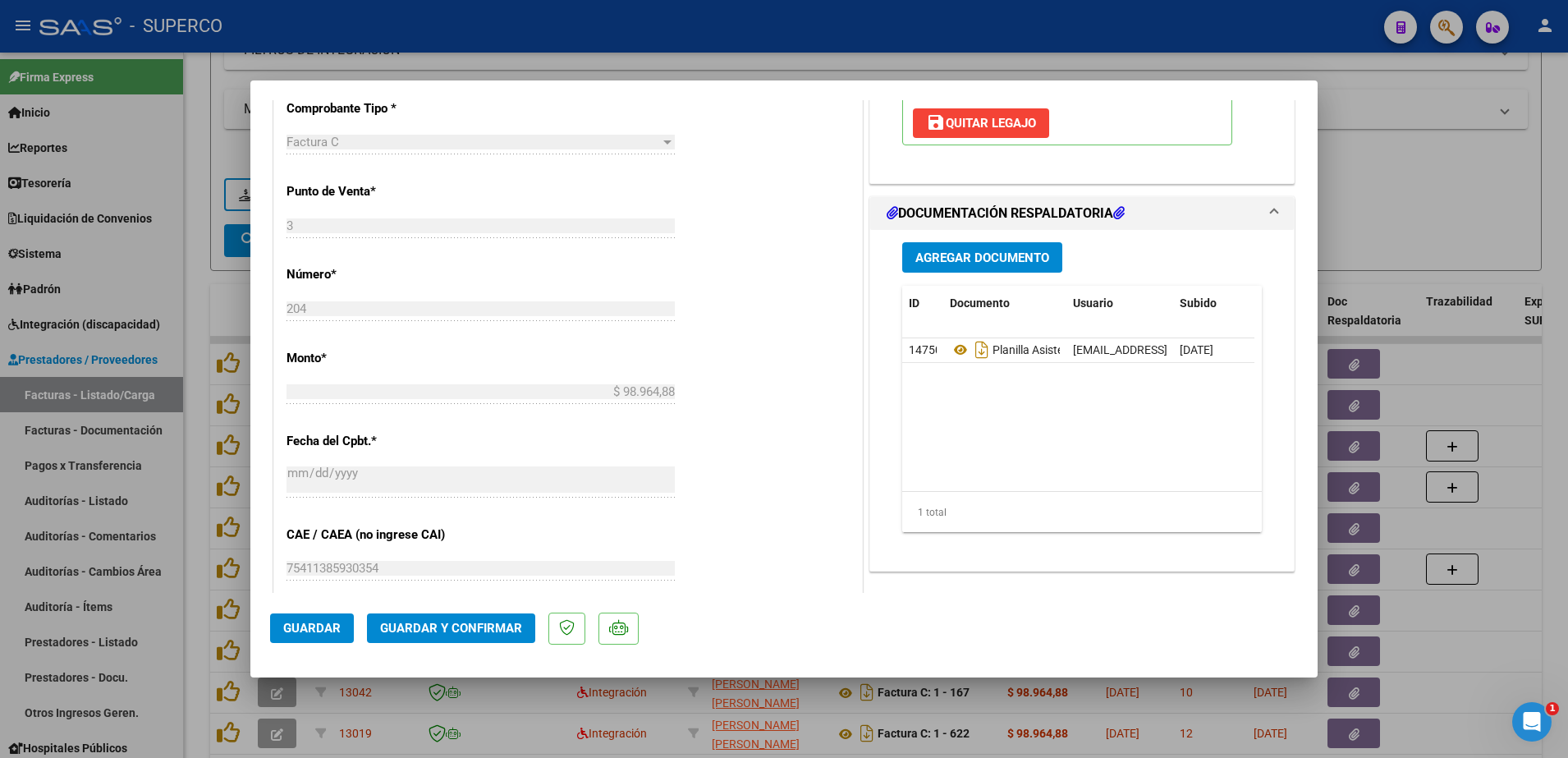
scroll to position [719, 0]
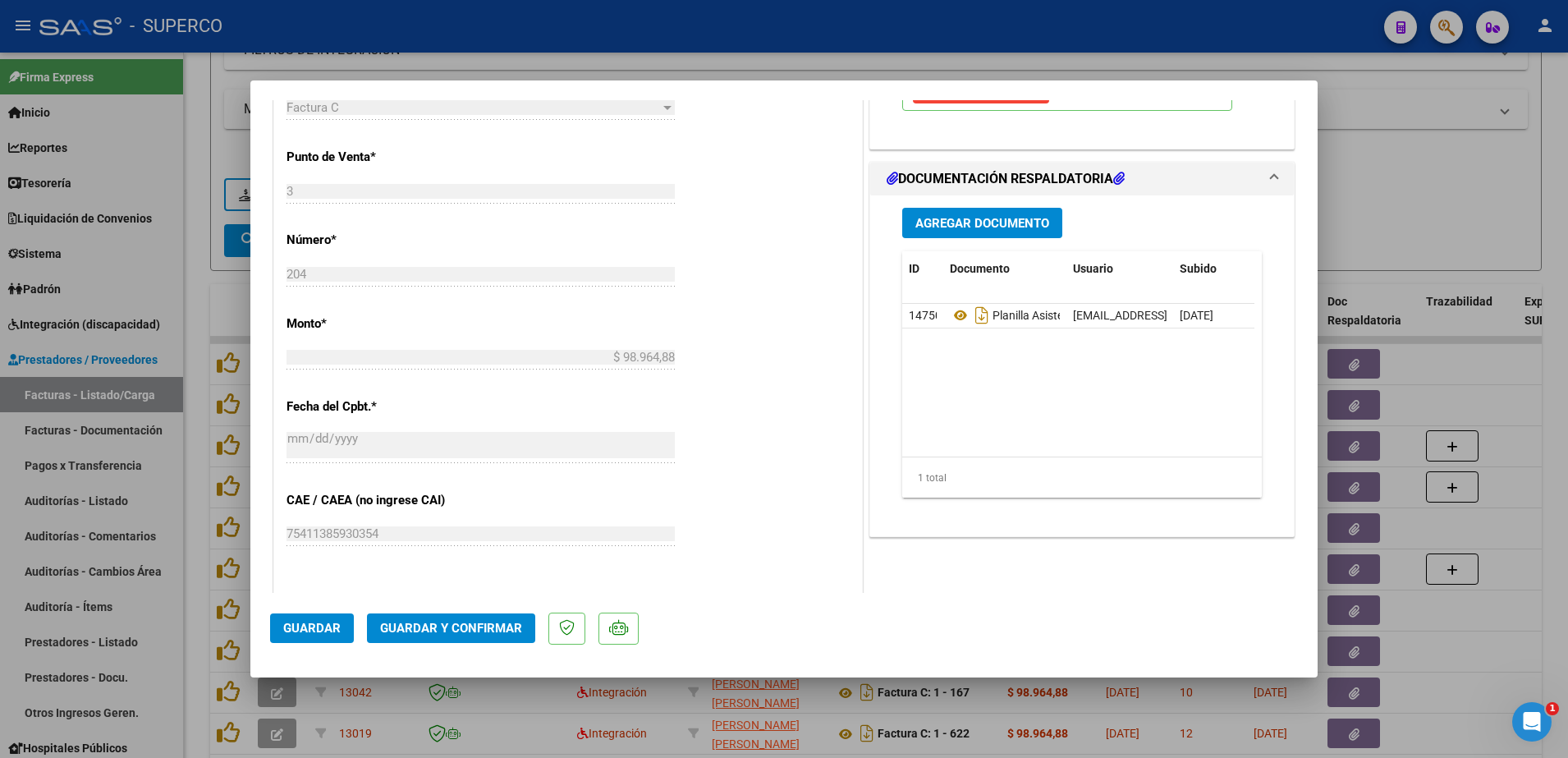
click at [1410, 212] on div at bounding box center [784, 379] width 1568 height 758
type input "$ 0,00"
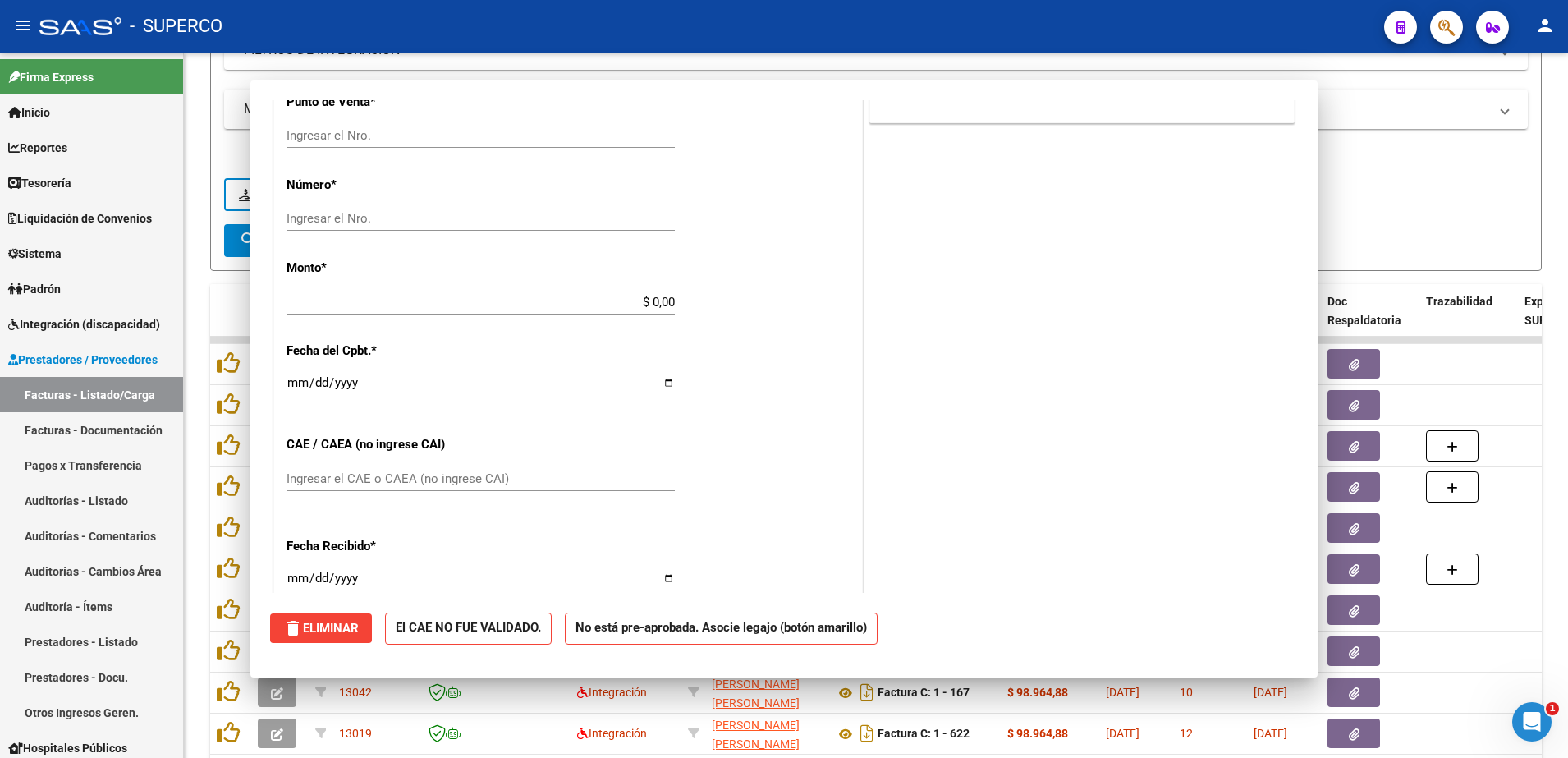
scroll to position [663, 0]
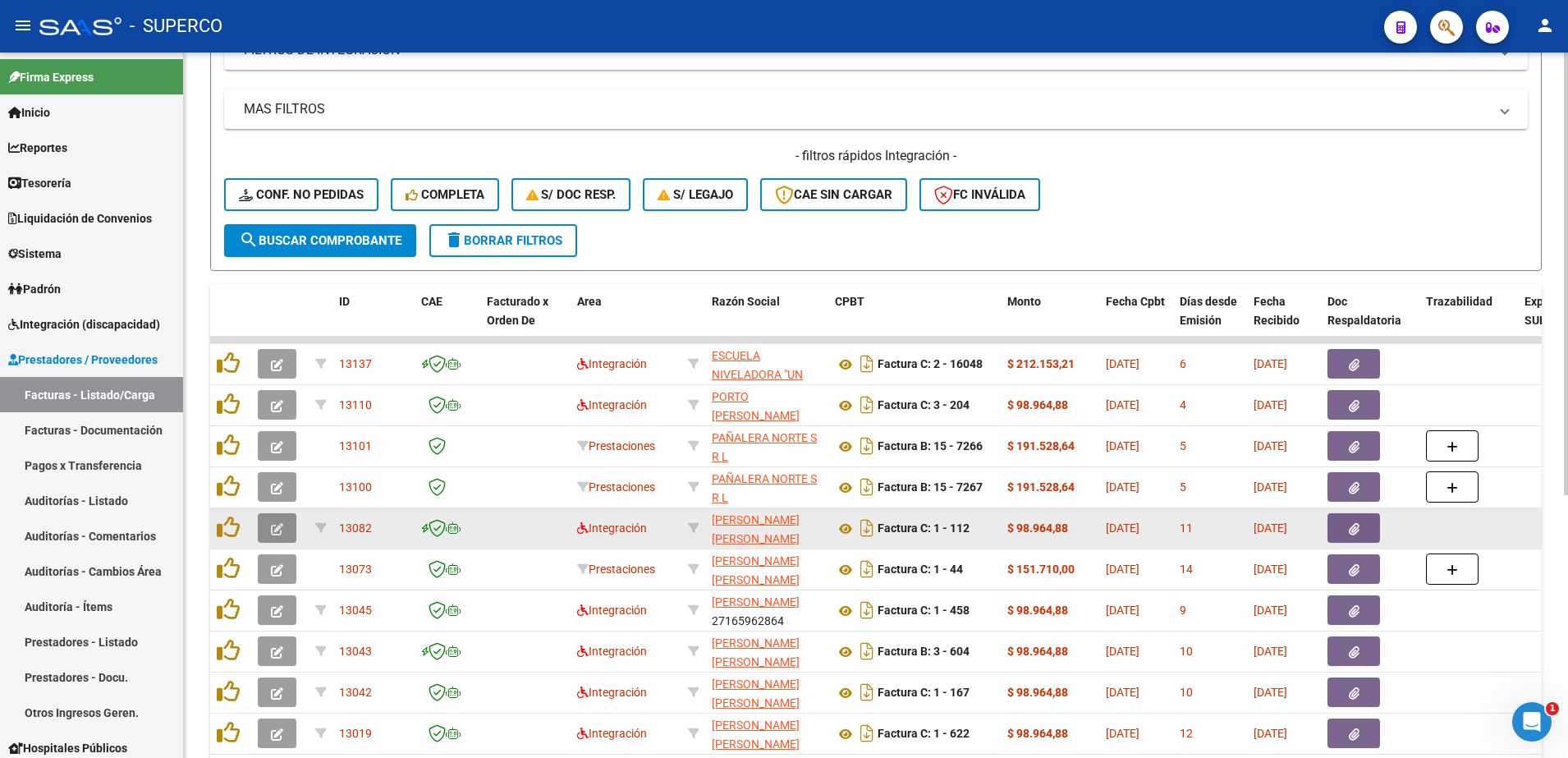
click at [274, 522] on span "button" at bounding box center [277, 528] width 13 height 15
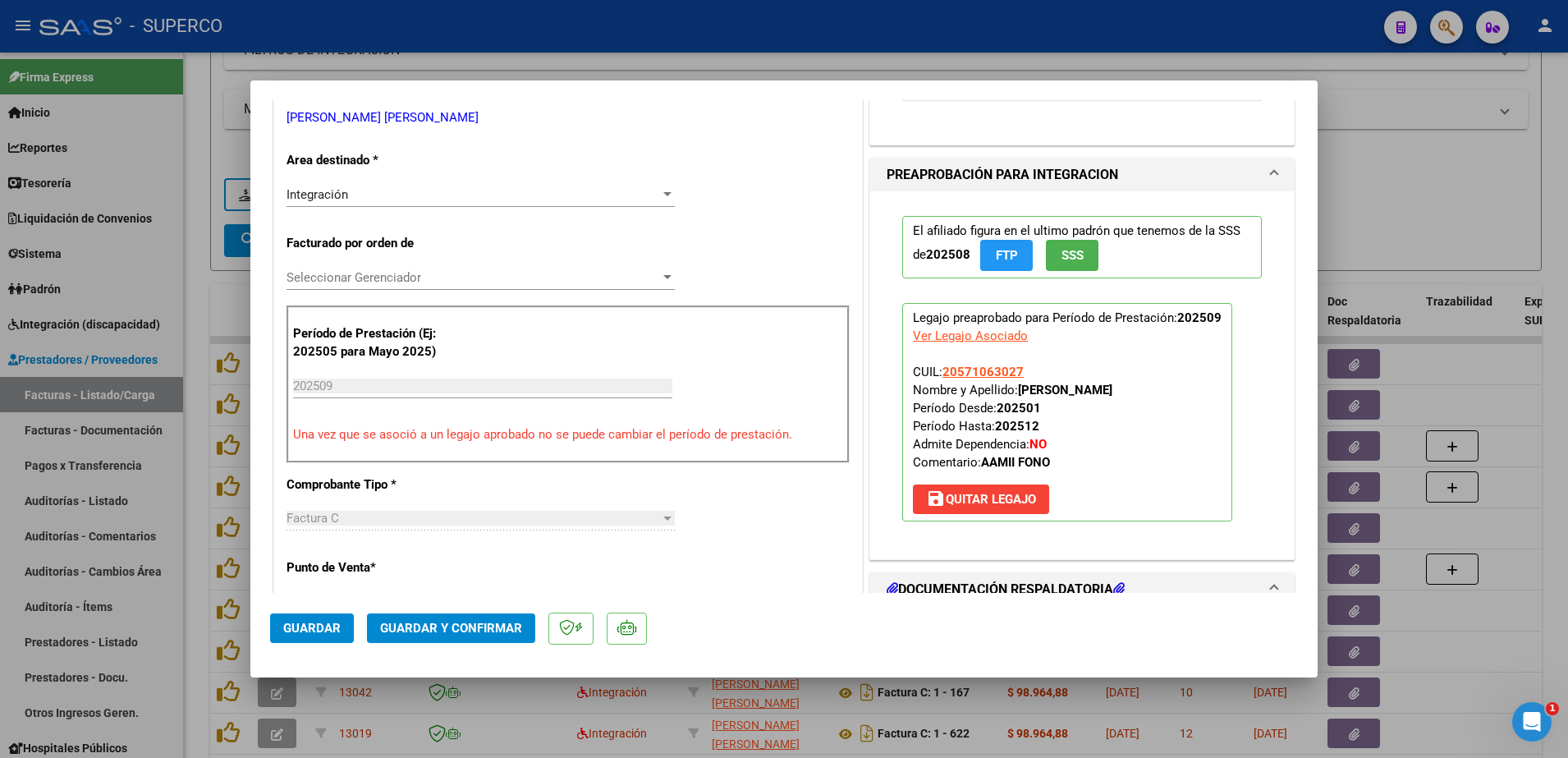
scroll to position [102, 0]
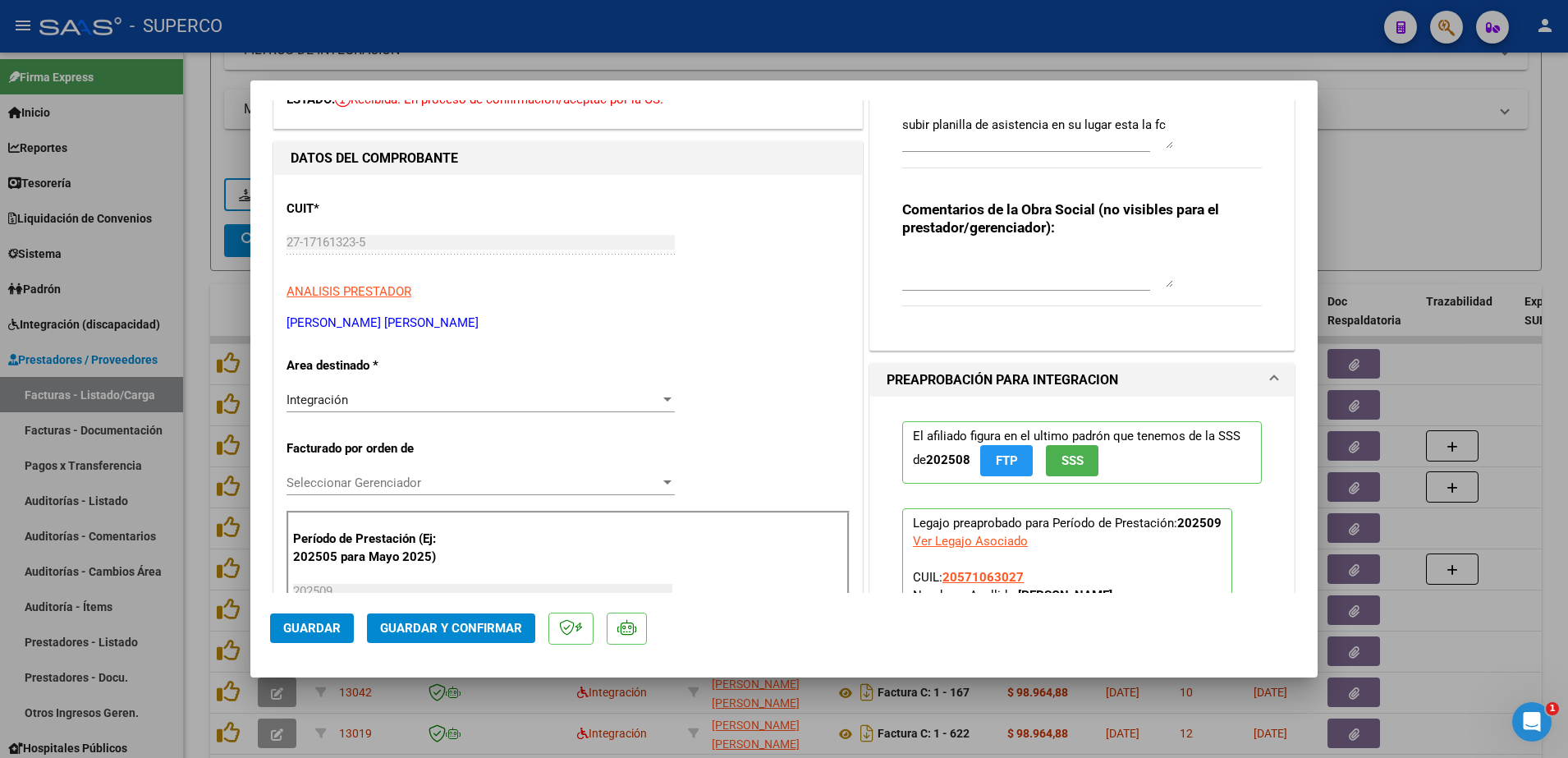
click at [1456, 177] on div at bounding box center [784, 379] width 1568 height 758
type input "$ 0,00"
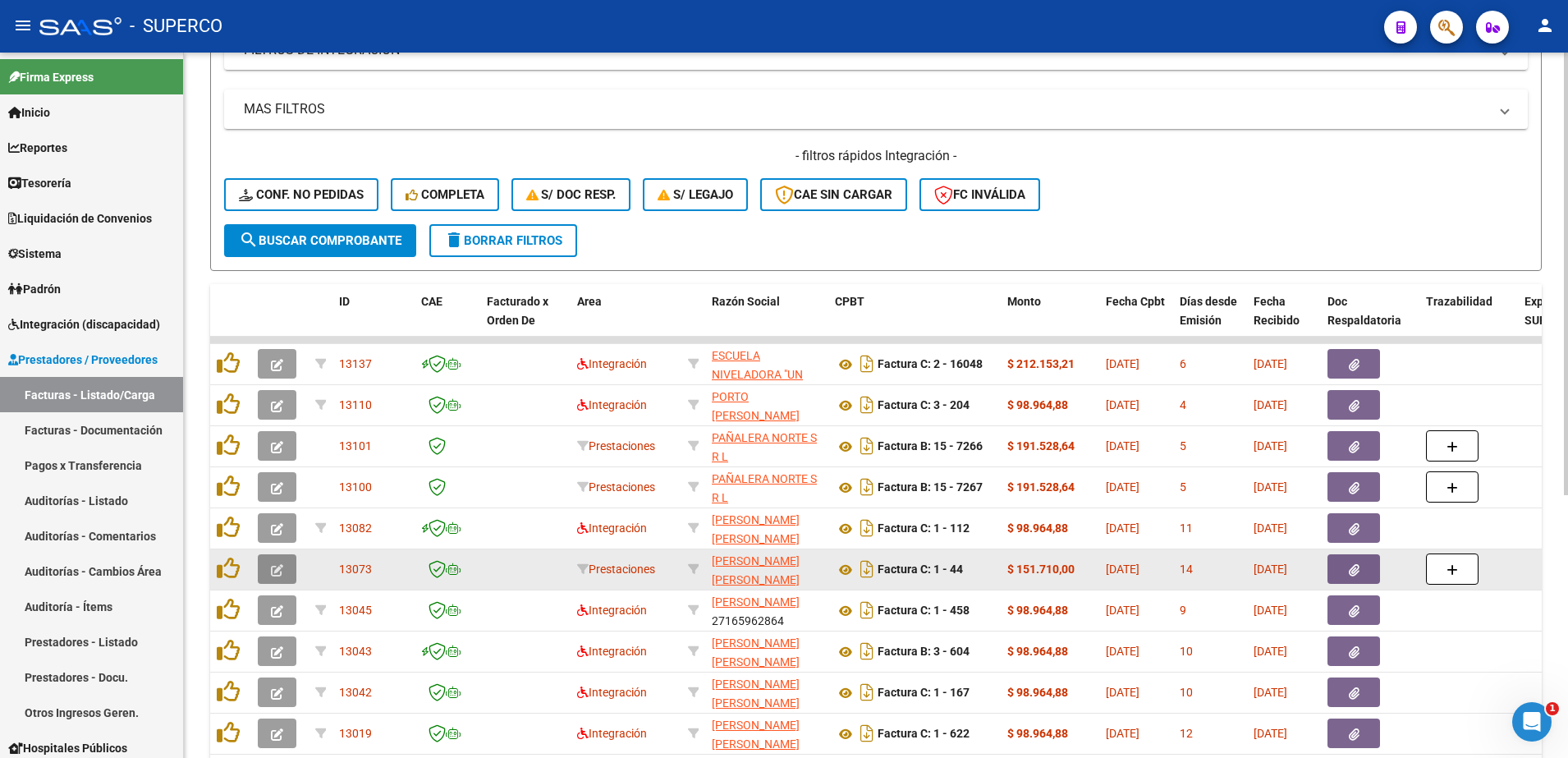
click at [284, 567] on button "button" at bounding box center [277, 569] width 38 height 30
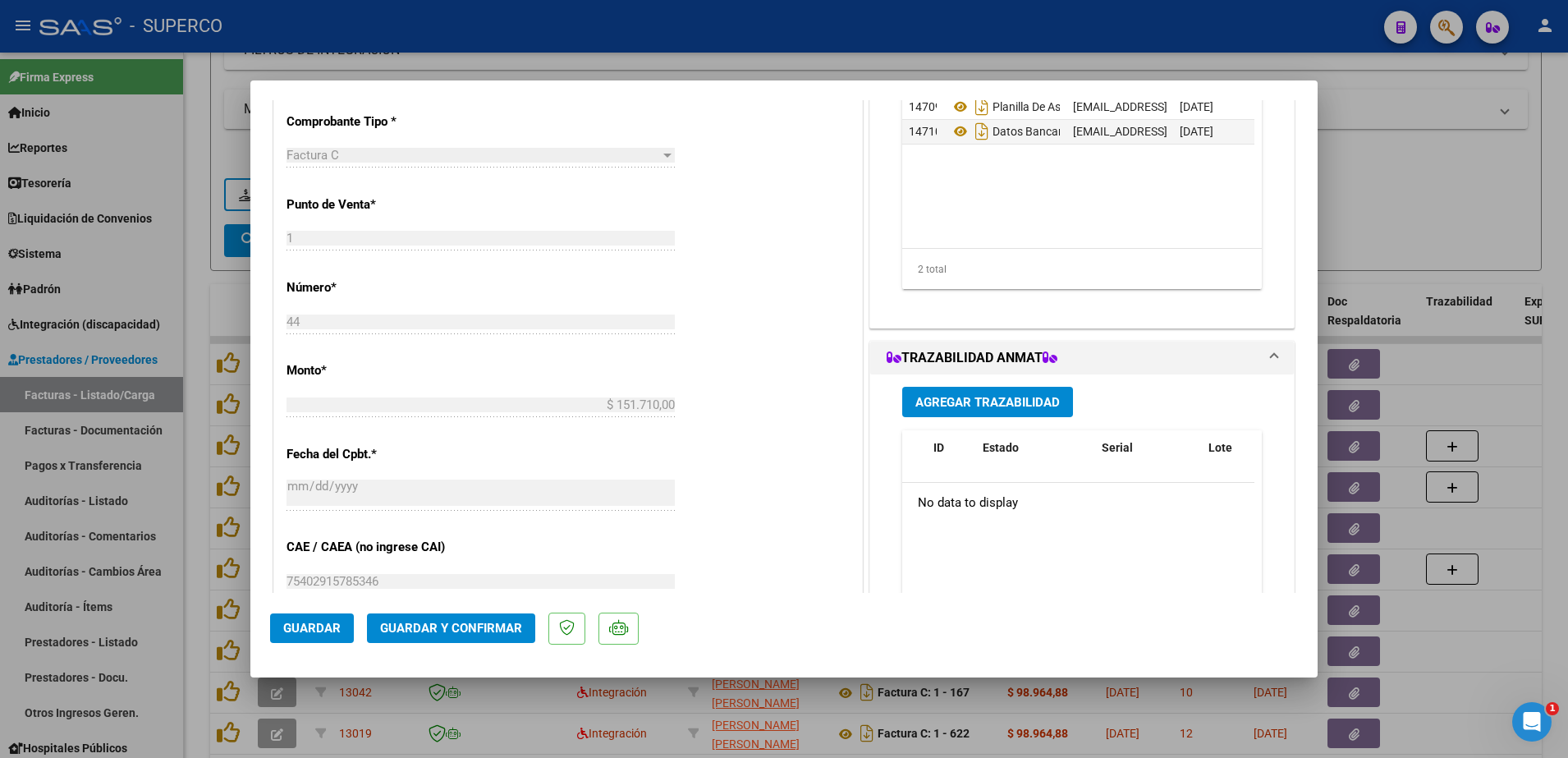
scroll to position [411, 0]
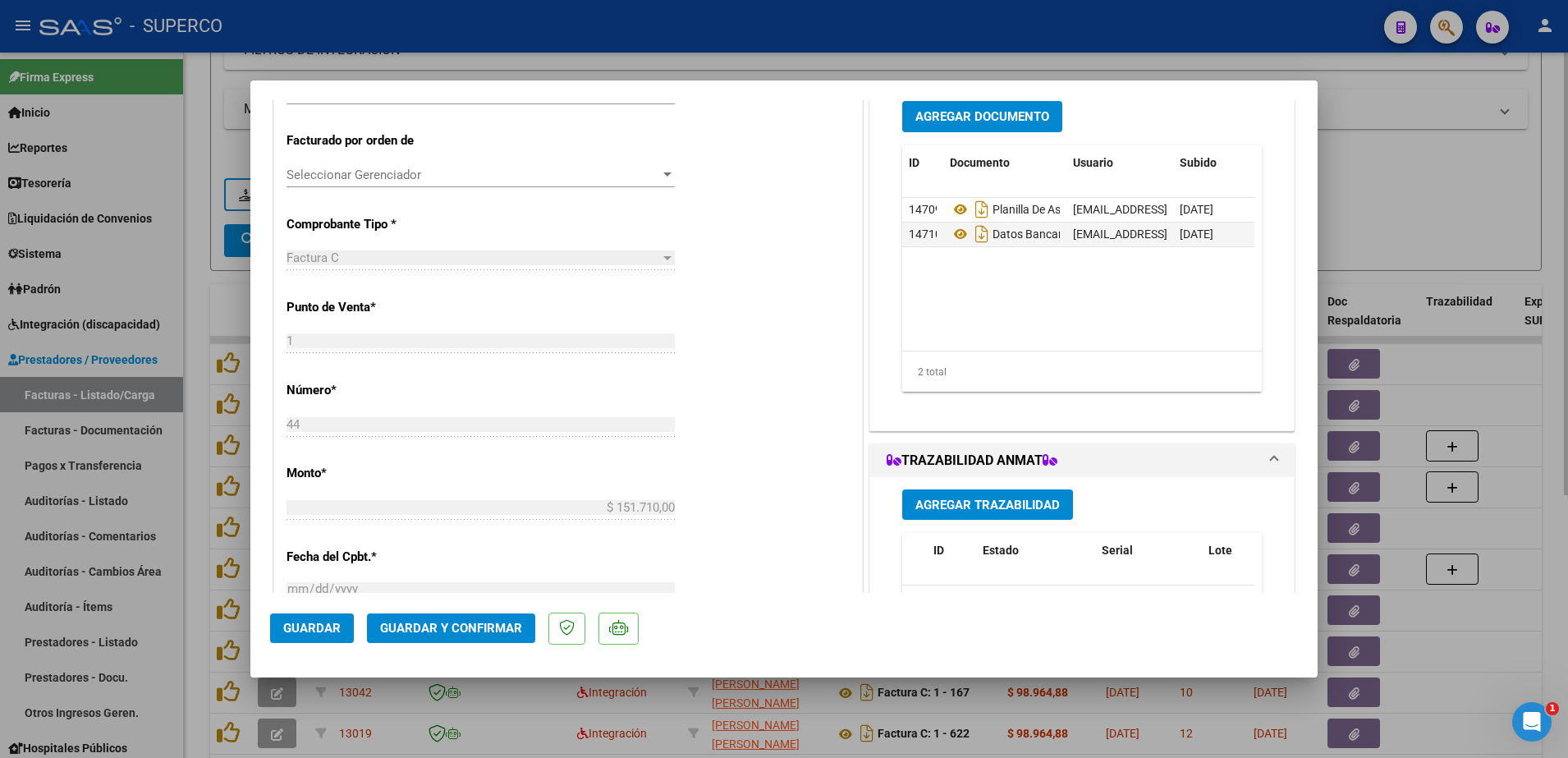
click at [1467, 183] on div at bounding box center [784, 379] width 1568 height 758
type input "$ 0,00"
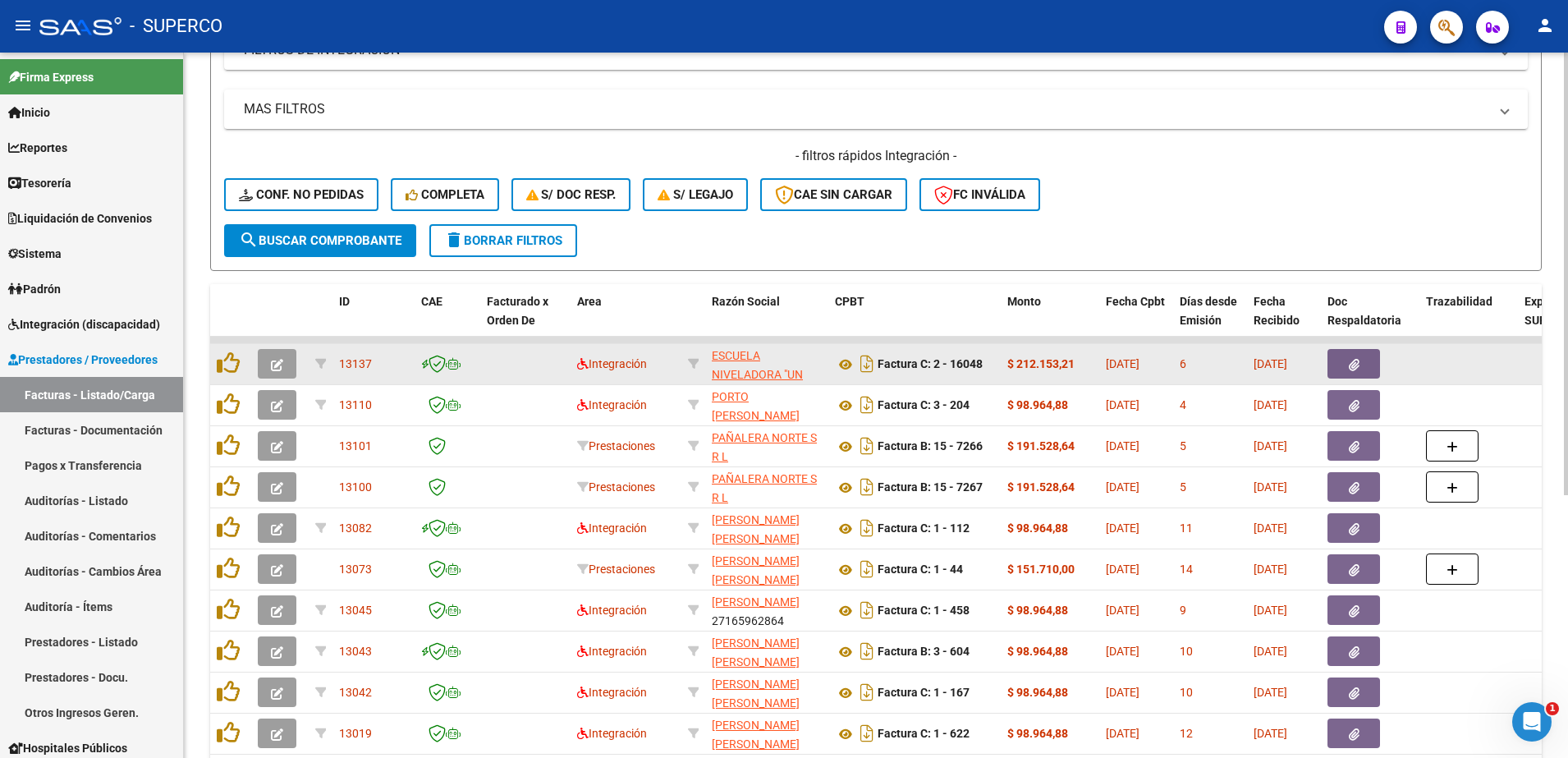
click at [265, 357] on button "button" at bounding box center [277, 363] width 38 height 30
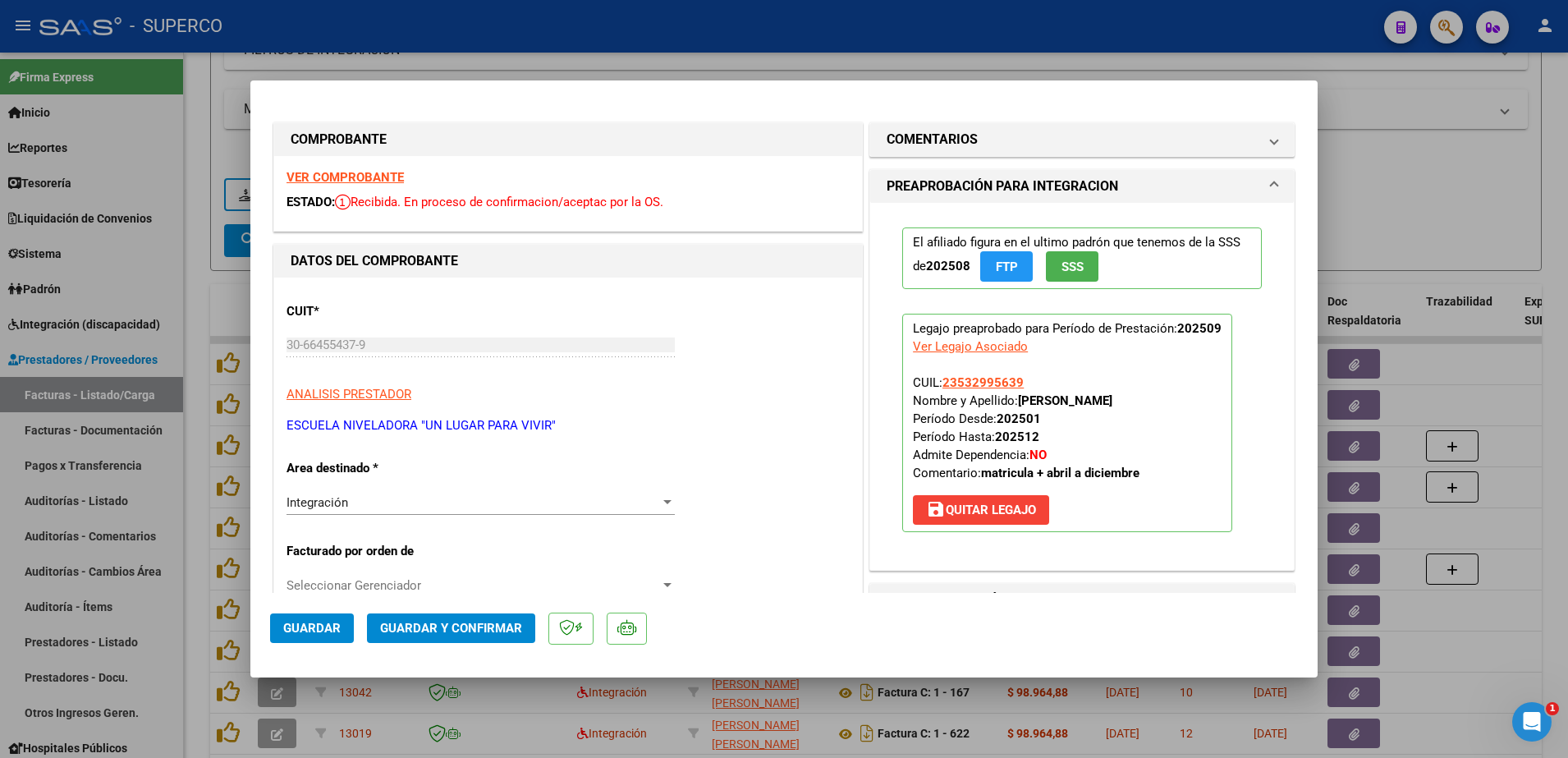
click at [365, 175] on strong "VER COMPROBANTE" at bounding box center [345, 177] width 117 height 15
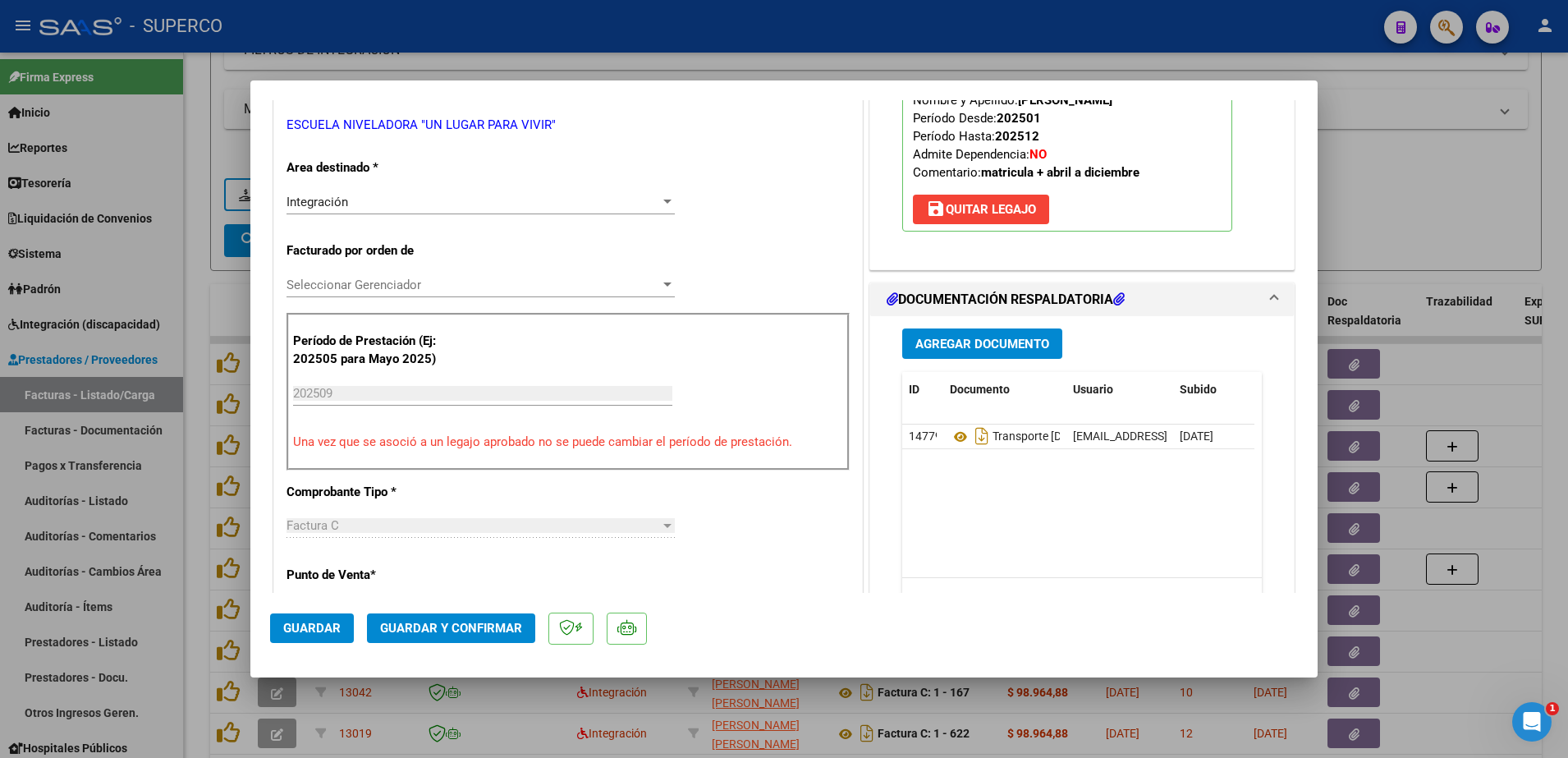
scroll to position [308, 0]
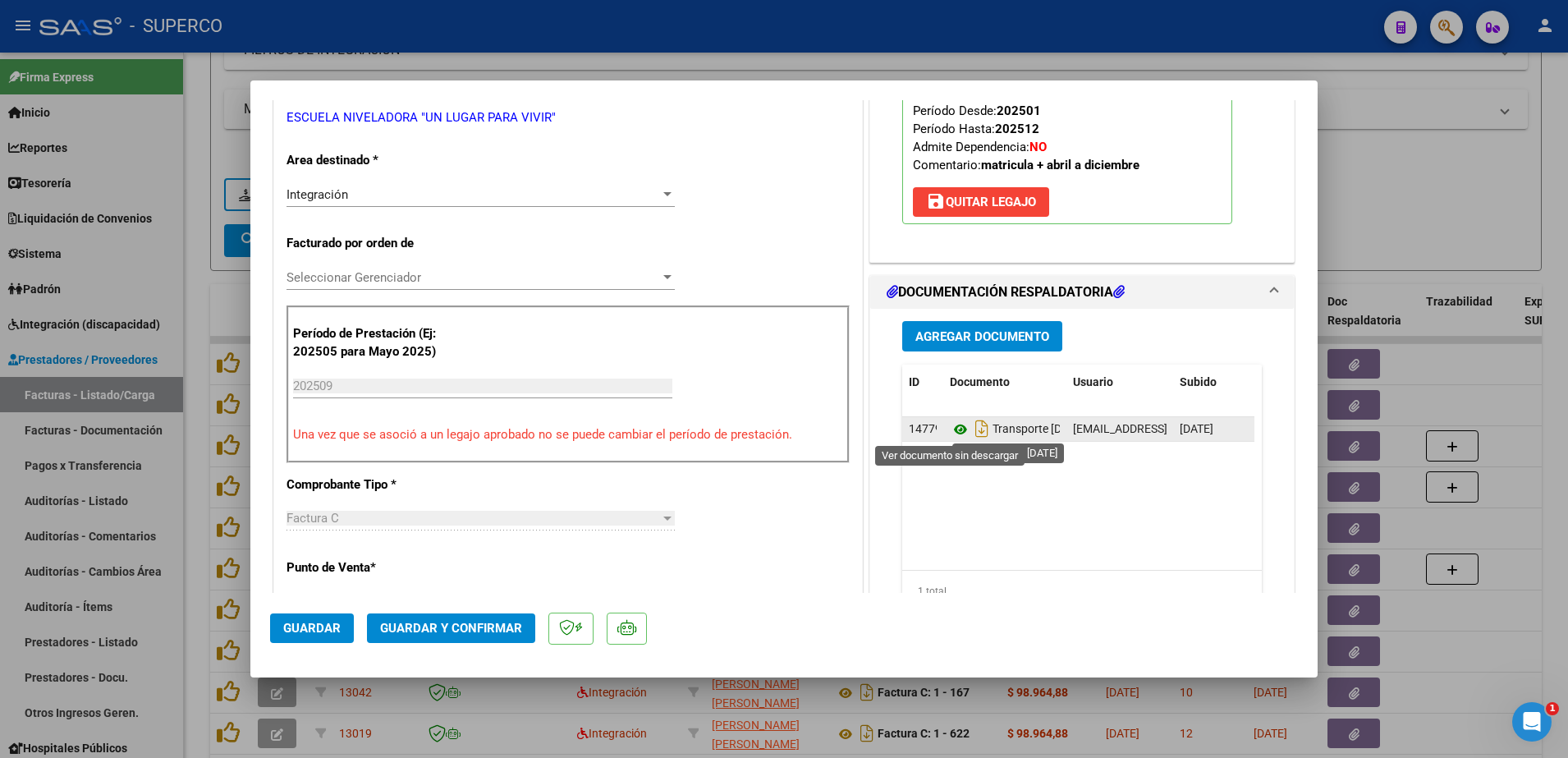
click at [950, 428] on icon at bounding box center [961, 429] width 22 height 20
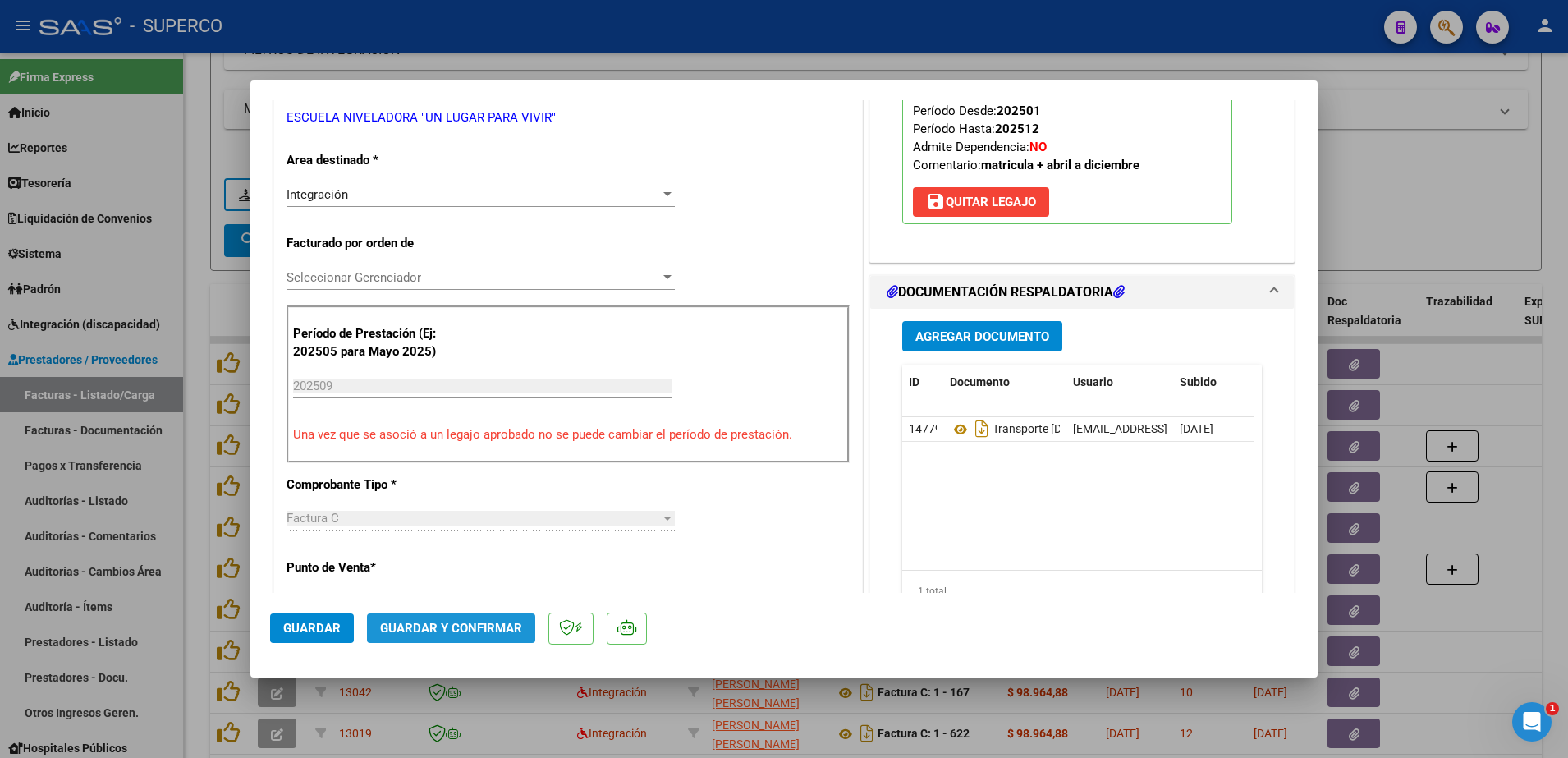
click at [487, 619] on button "Guardar y Confirmar" at bounding box center [451, 628] width 168 height 30
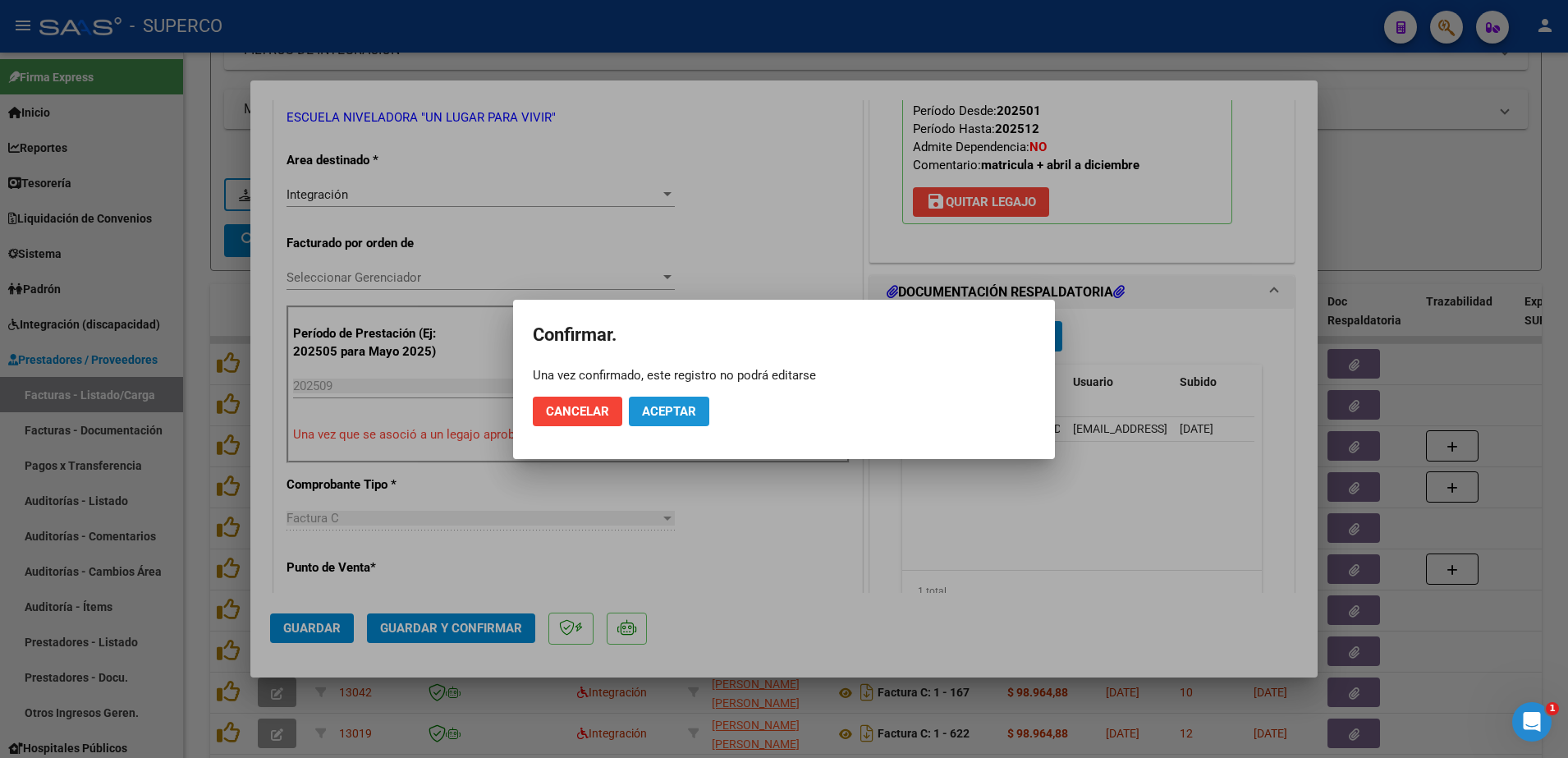
click at [671, 403] on button "Aceptar" at bounding box center [669, 411] width 81 height 30
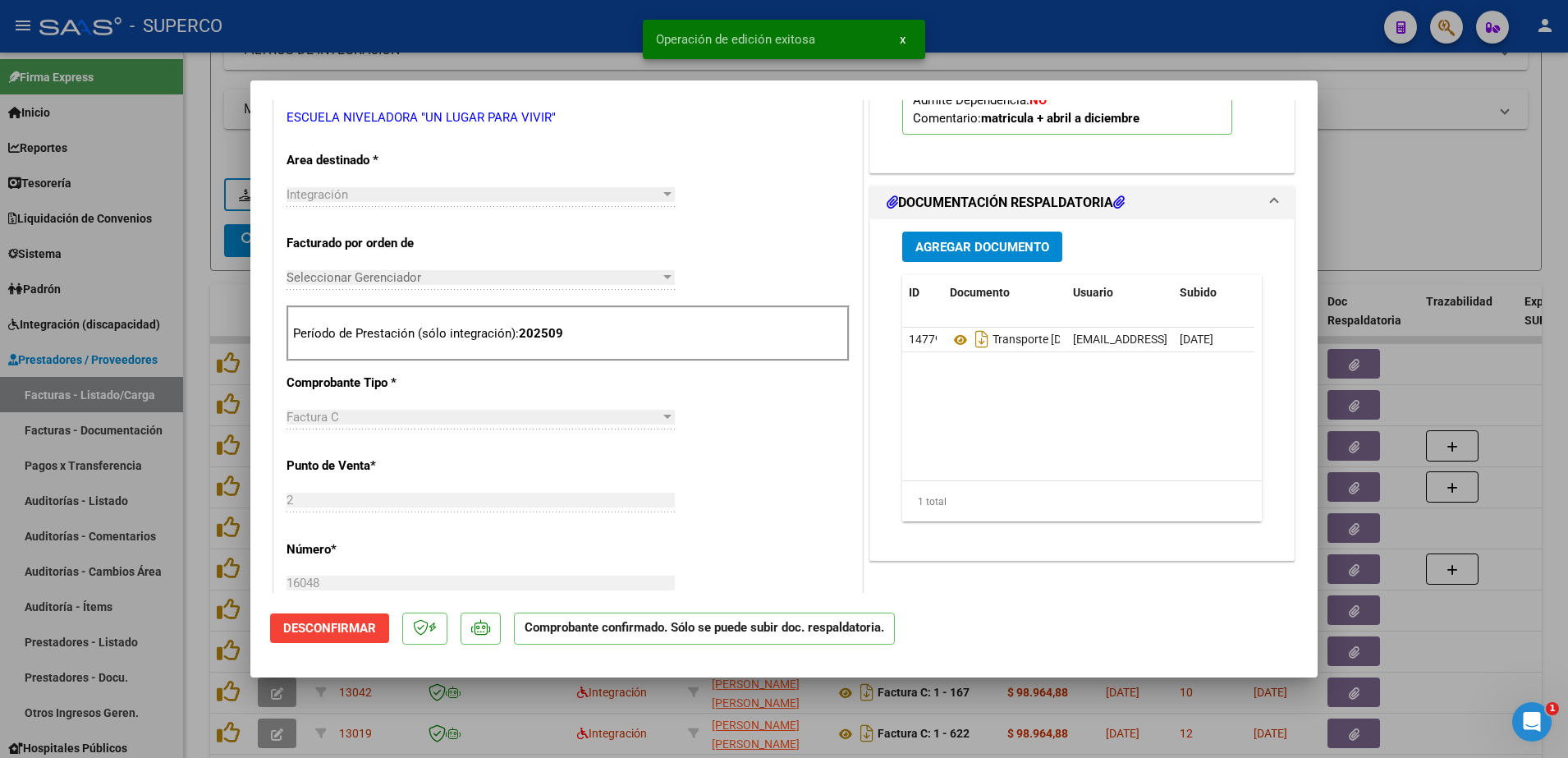
click at [1466, 186] on div at bounding box center [784, 379] width 1568 height 758
type input "$ 0,00"
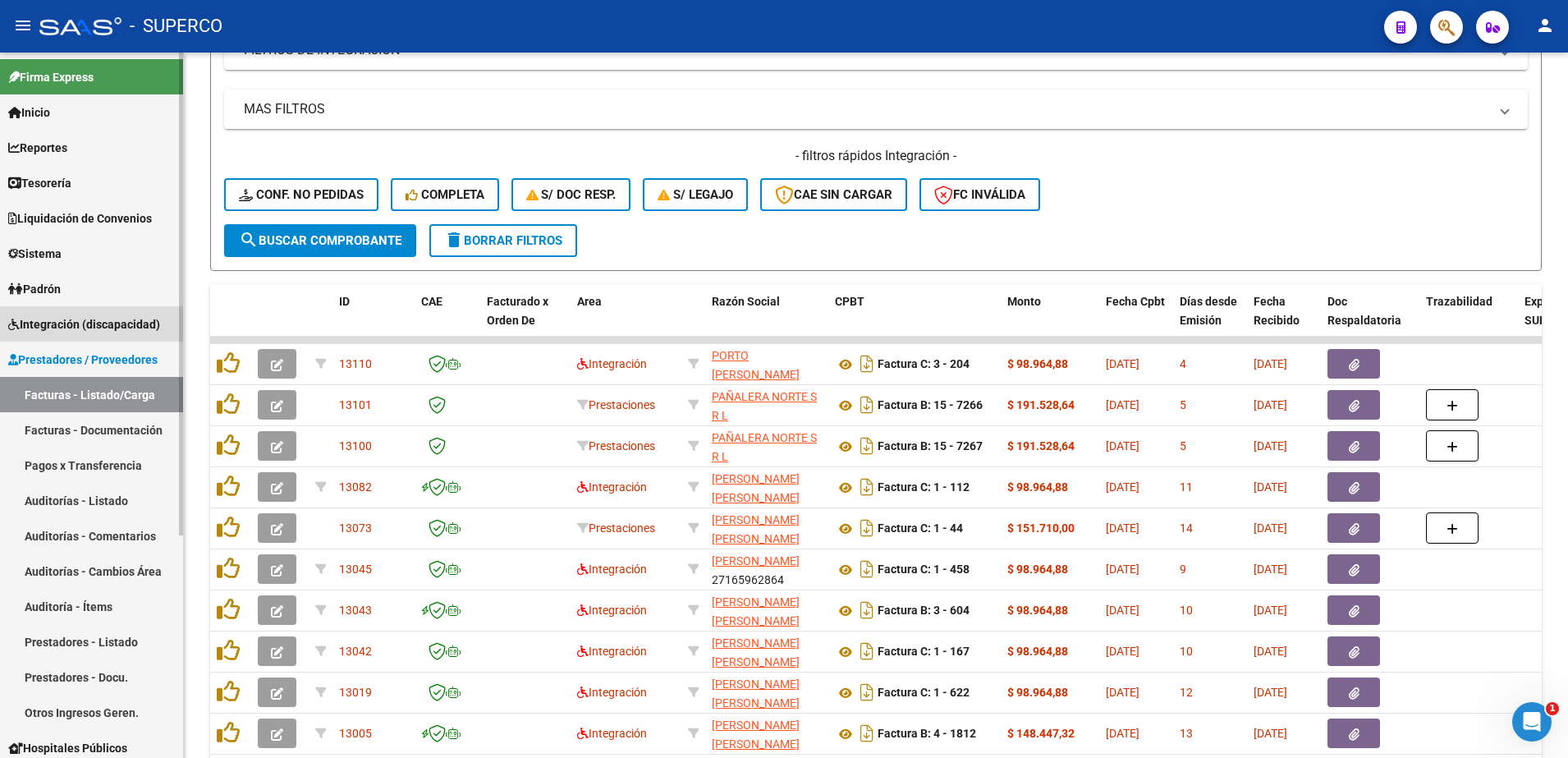
click at [65, 325] on span "Integración (discapacidad)" at bounding box center [84, 324] width 152 height 18
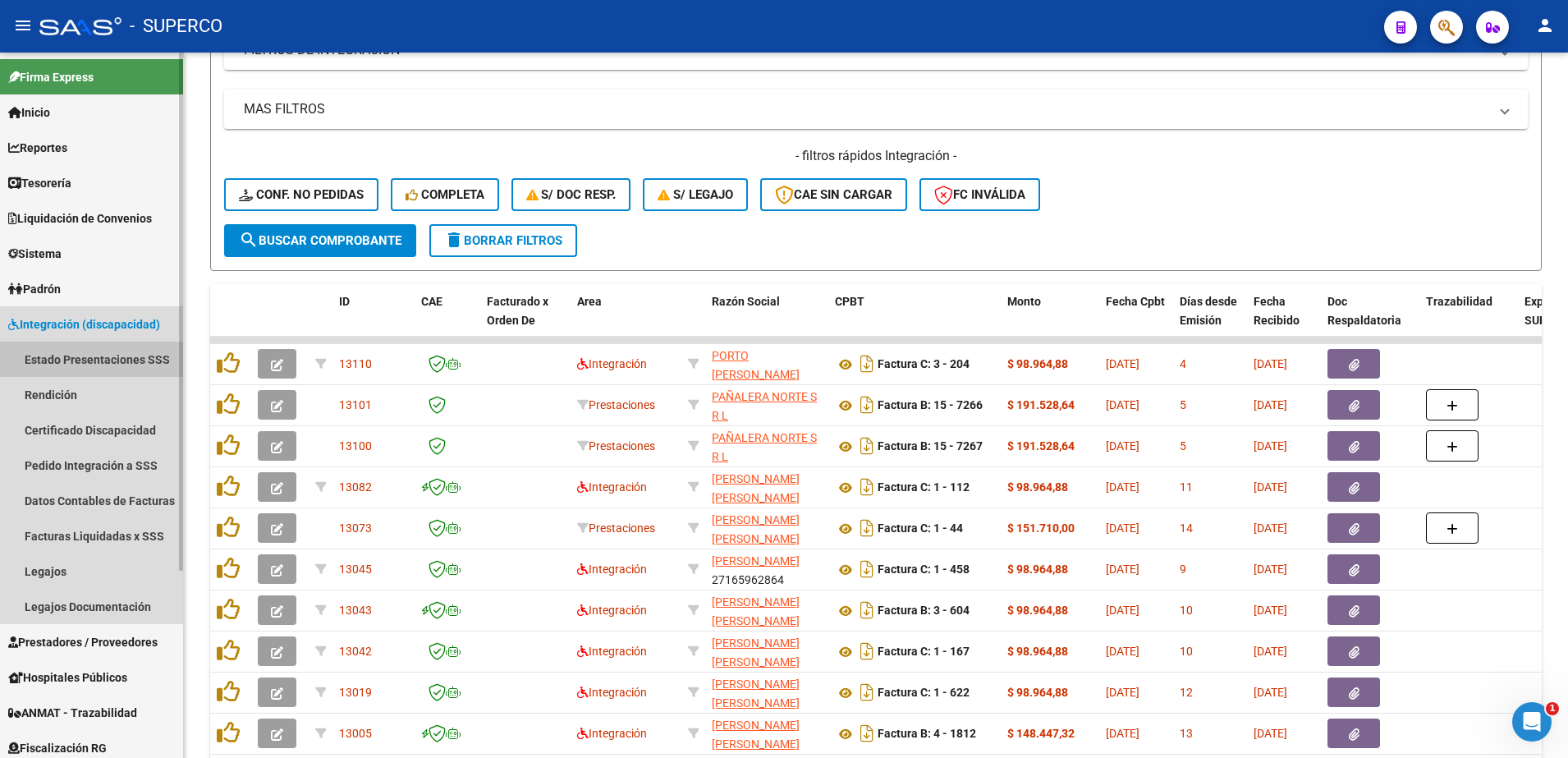
click at [76, 358] on link "Estado Presentaciones SSS" at bounding box center [92, 359] width 183 height 35
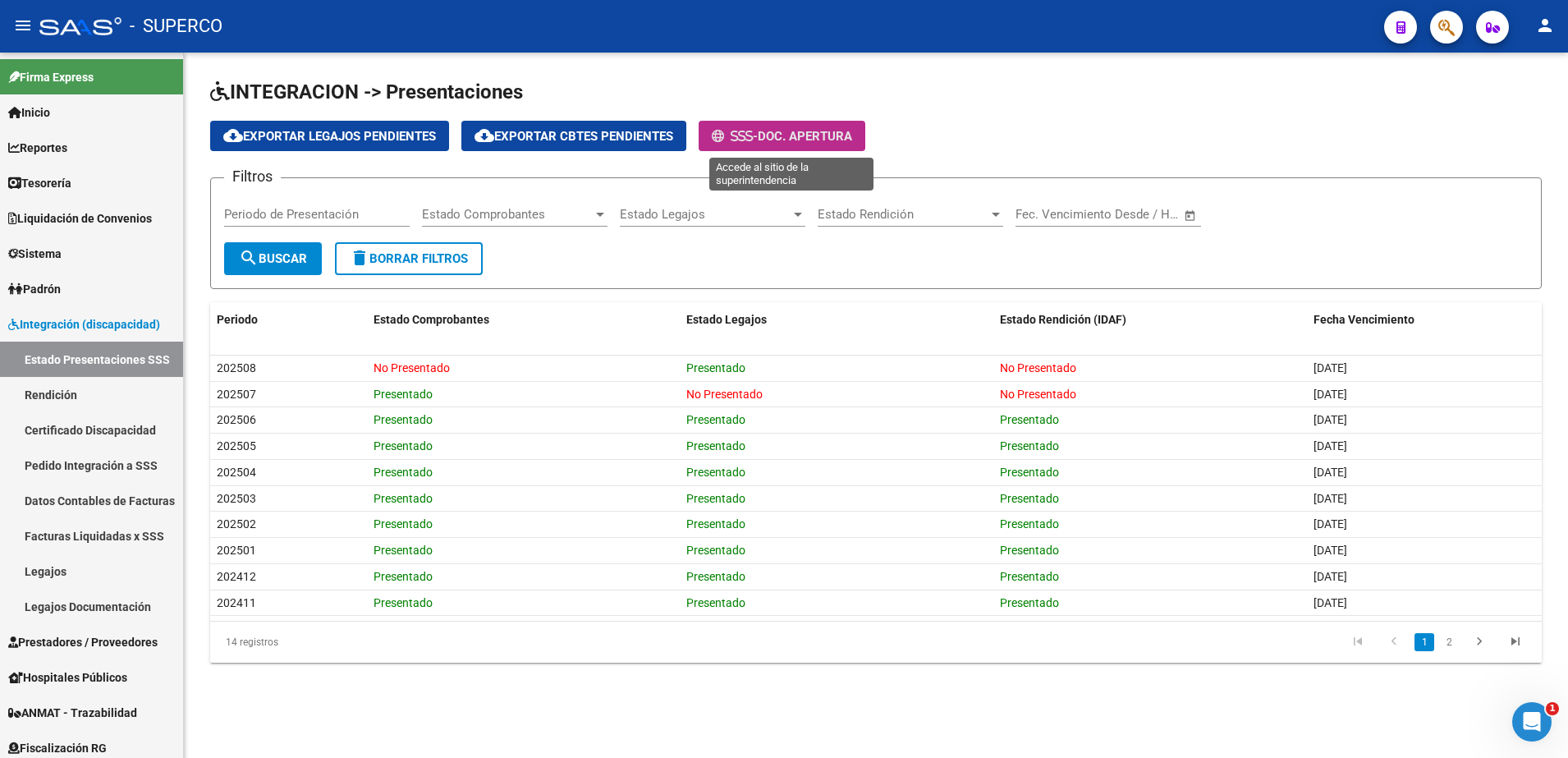
click at [811, 134] on span "Doc. Apertura" at bounding box center [805, 136] width 94 height 15
